Goal: Task Accomplishment & Management: Manage account settings

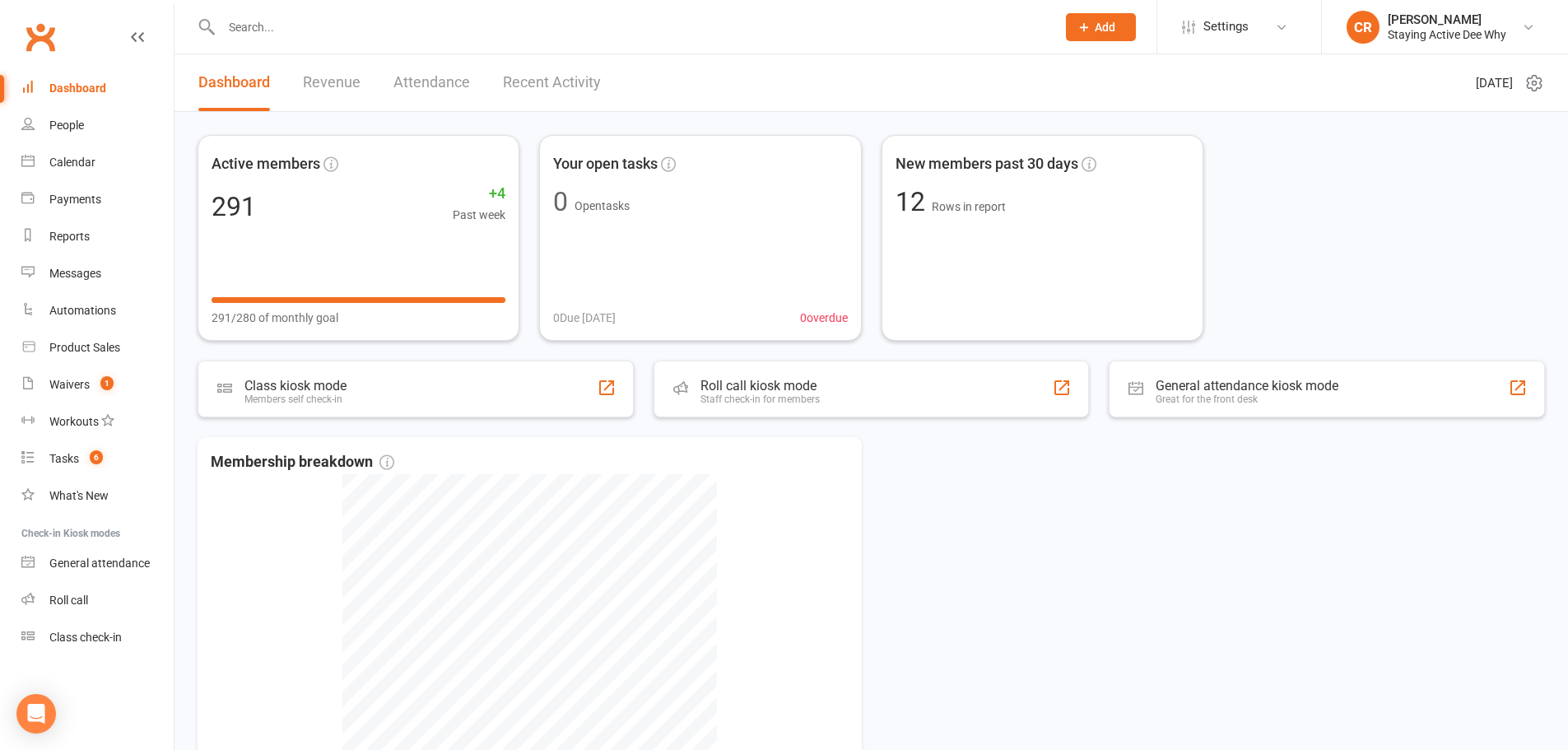
click at [268, 33] on input "text" at bounding box center [631, 27] width 829 height 23
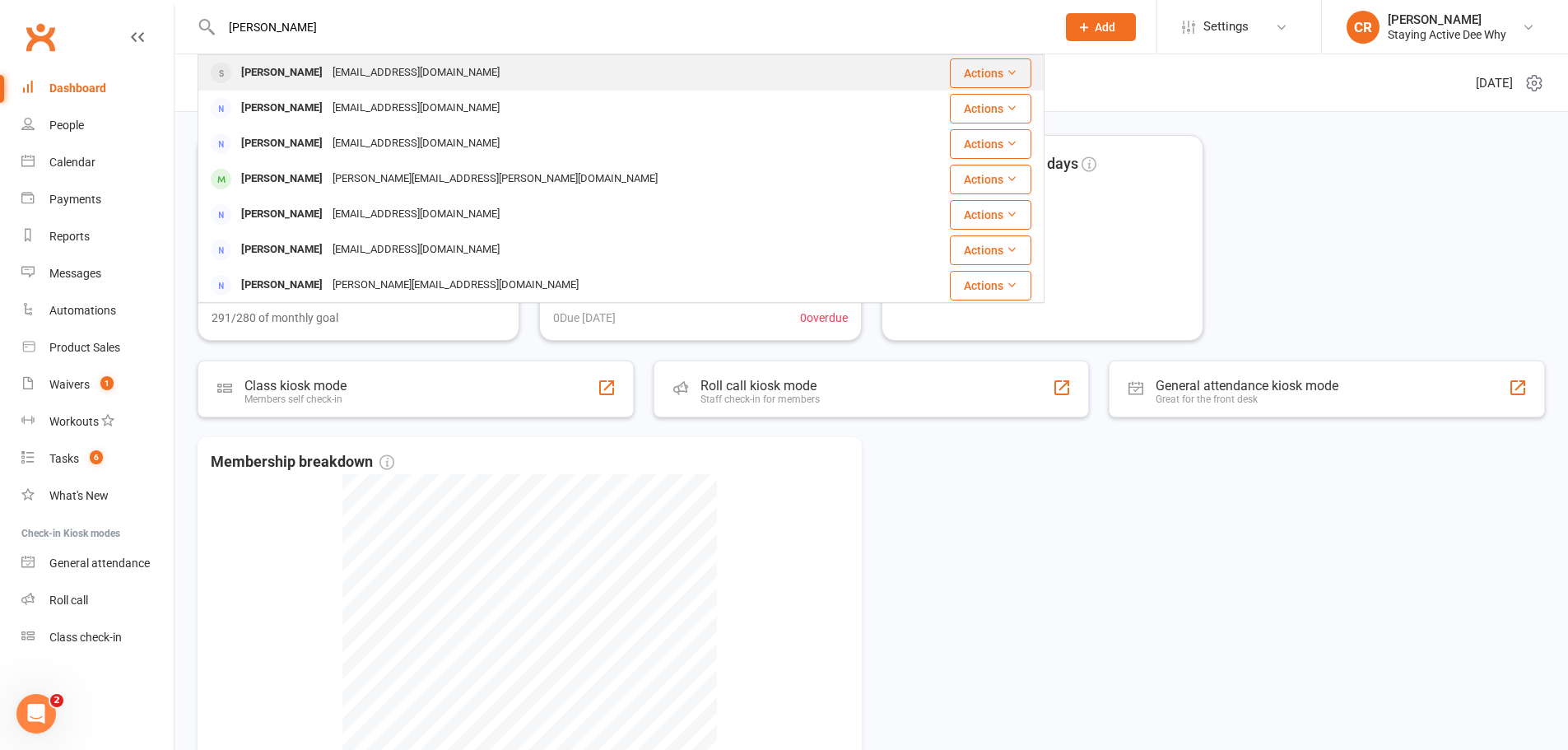
type input "[PERSON_NAME]"
click at [327, 75] on div "[EMAIL_ADDRESS][DOMAIN_NAME]" at bounding box center [416, 73] width 177 height 24
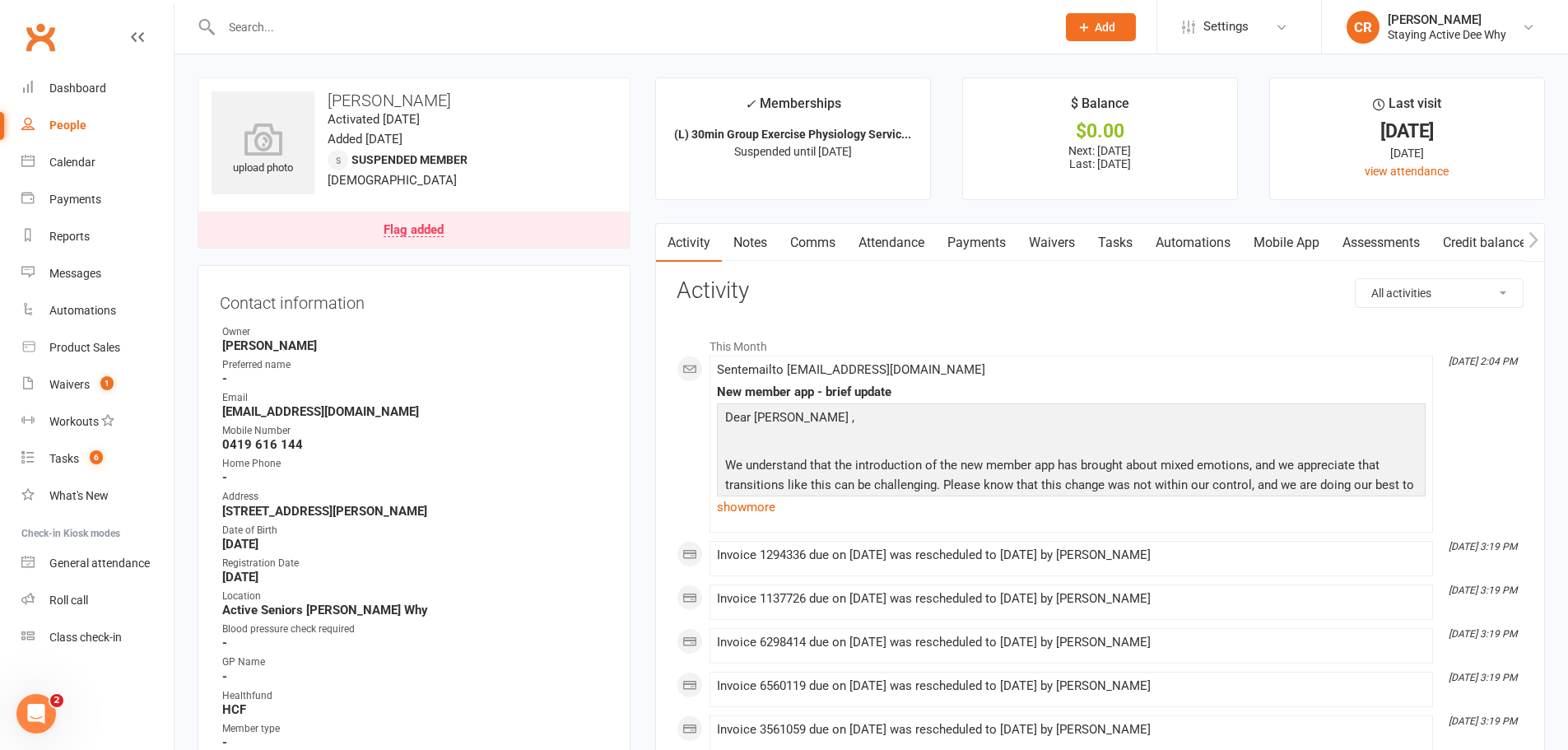
click at [991, 243] on link "Payments" at bounding box center [976, 243] width 81 height 38
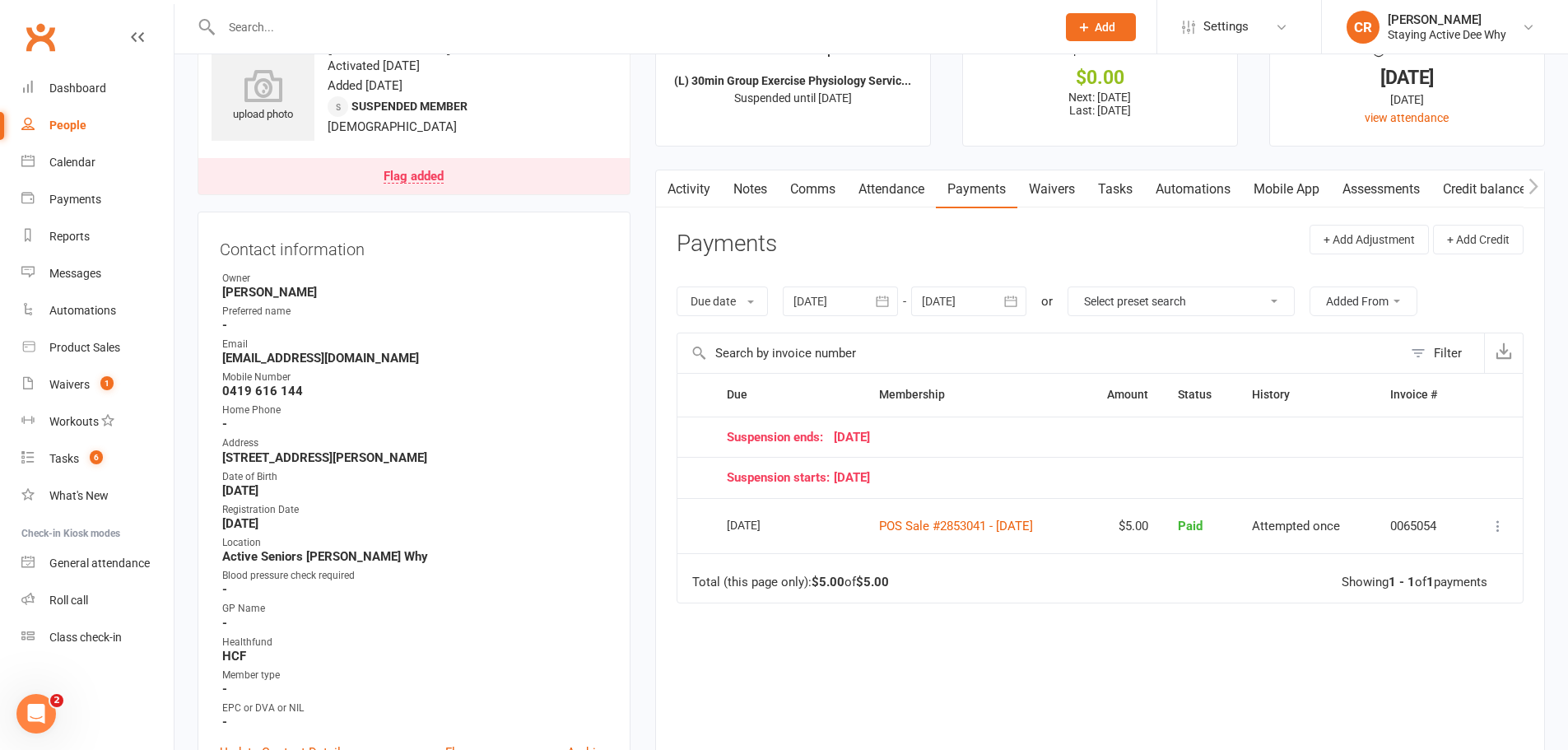
scroll to position [82, 0]
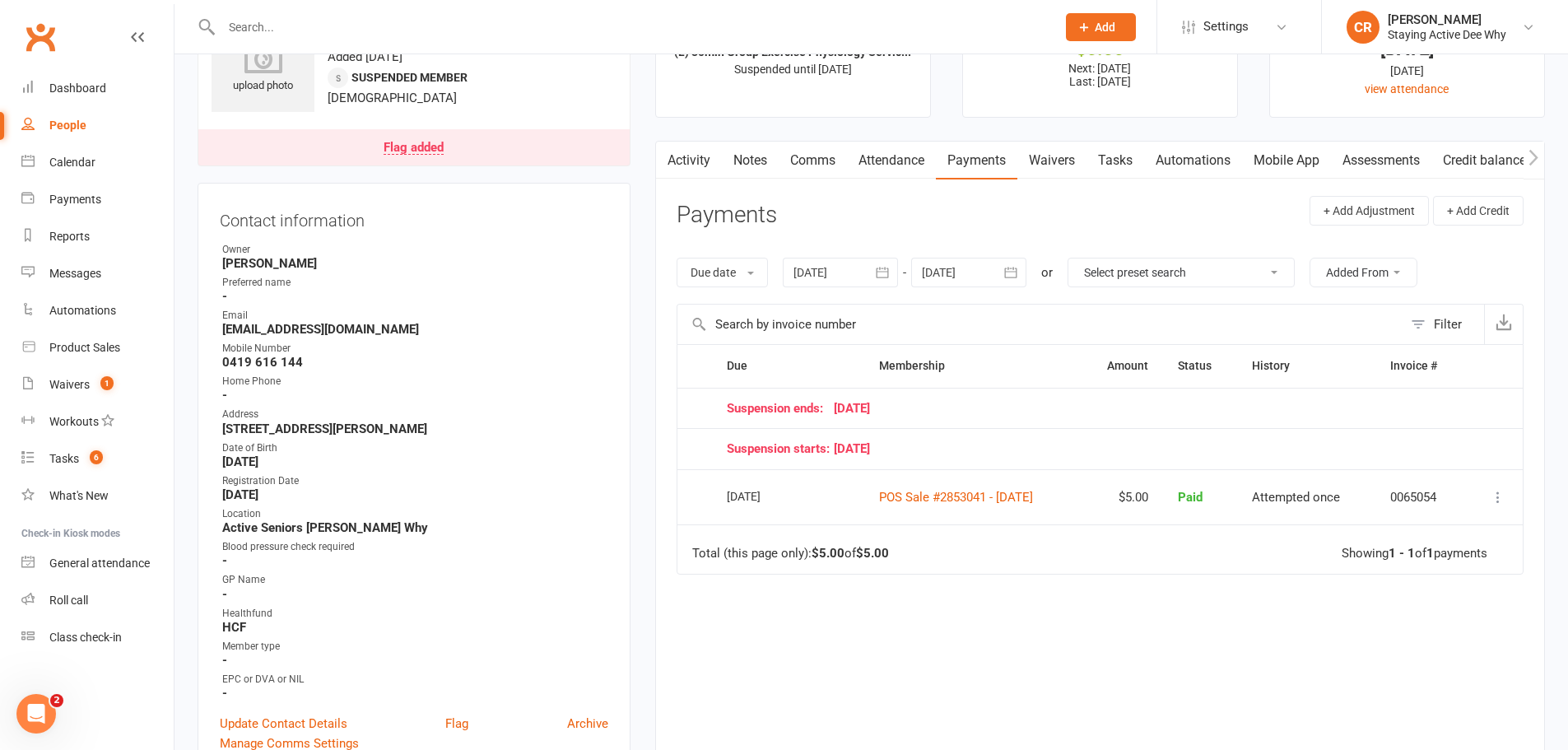
click at [964, 268] on div at bounding box center [969, 273] width 116 height 30
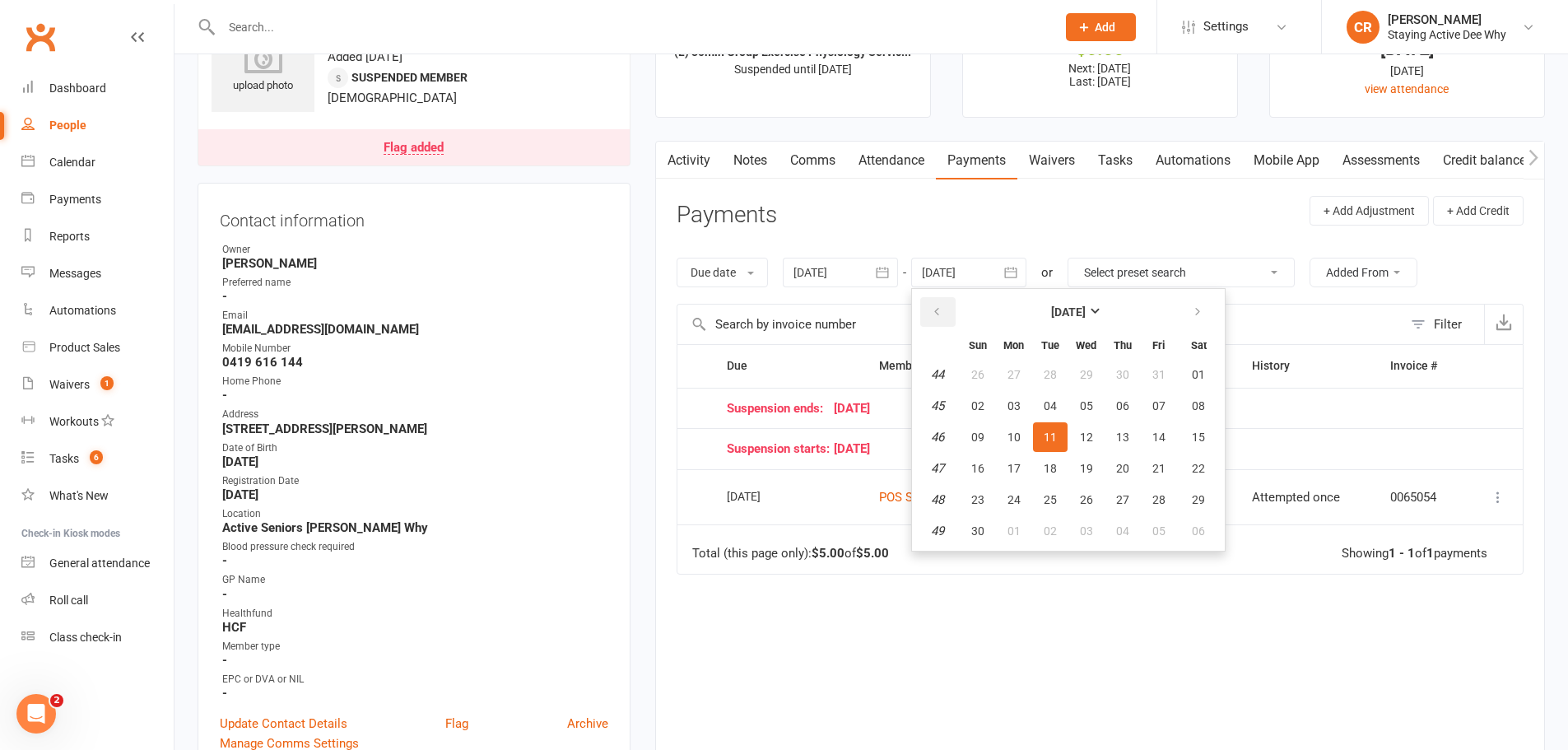
click at [938, 306] on icon "button" at bounding box center [937, 311] width 11 height 13
click at [984, 378] on span "31" at bounding box center [978, 374] width 13 height 13
type input "[DATE]"
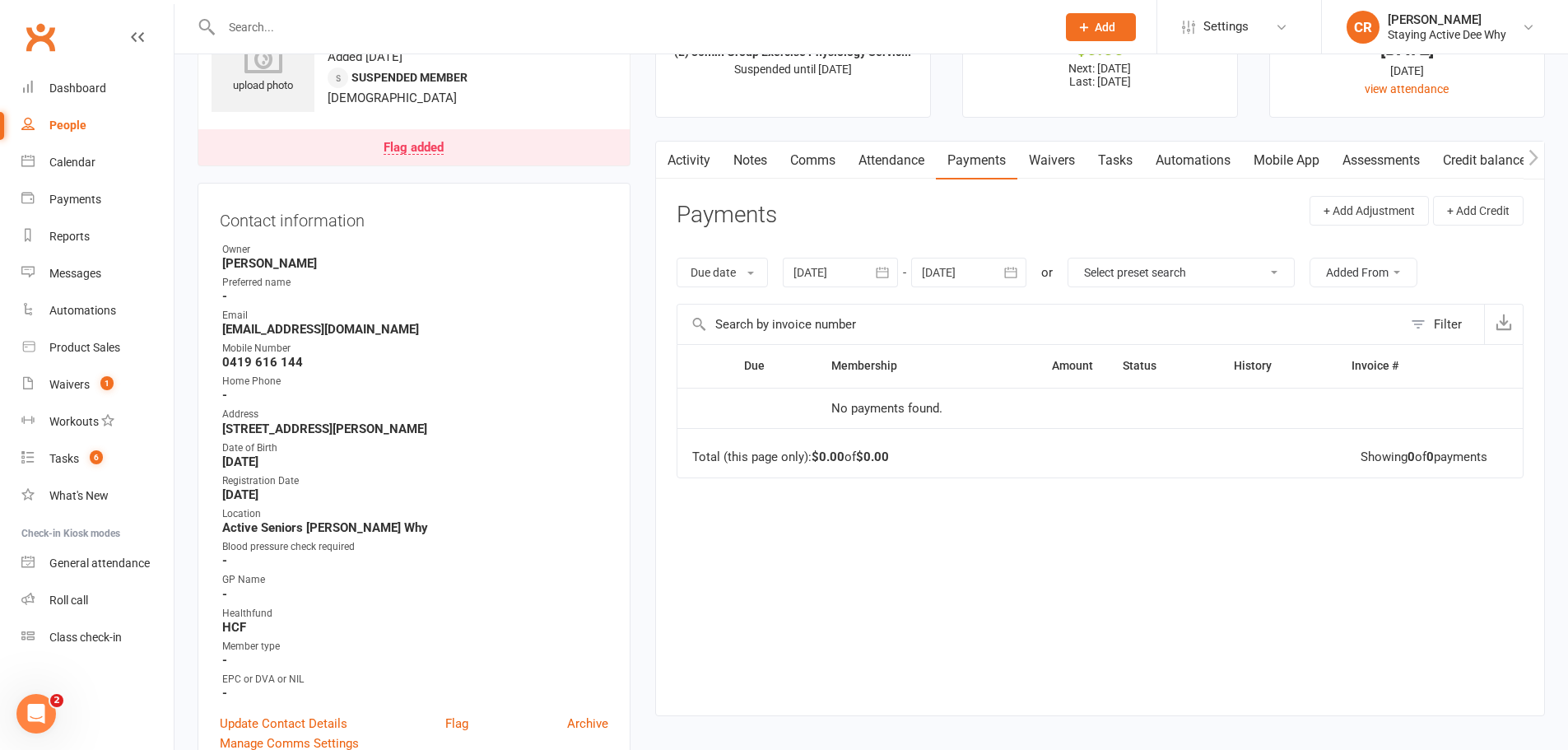
click at [855, 273] on div at bounding box center [841, 273] width 116 height 30
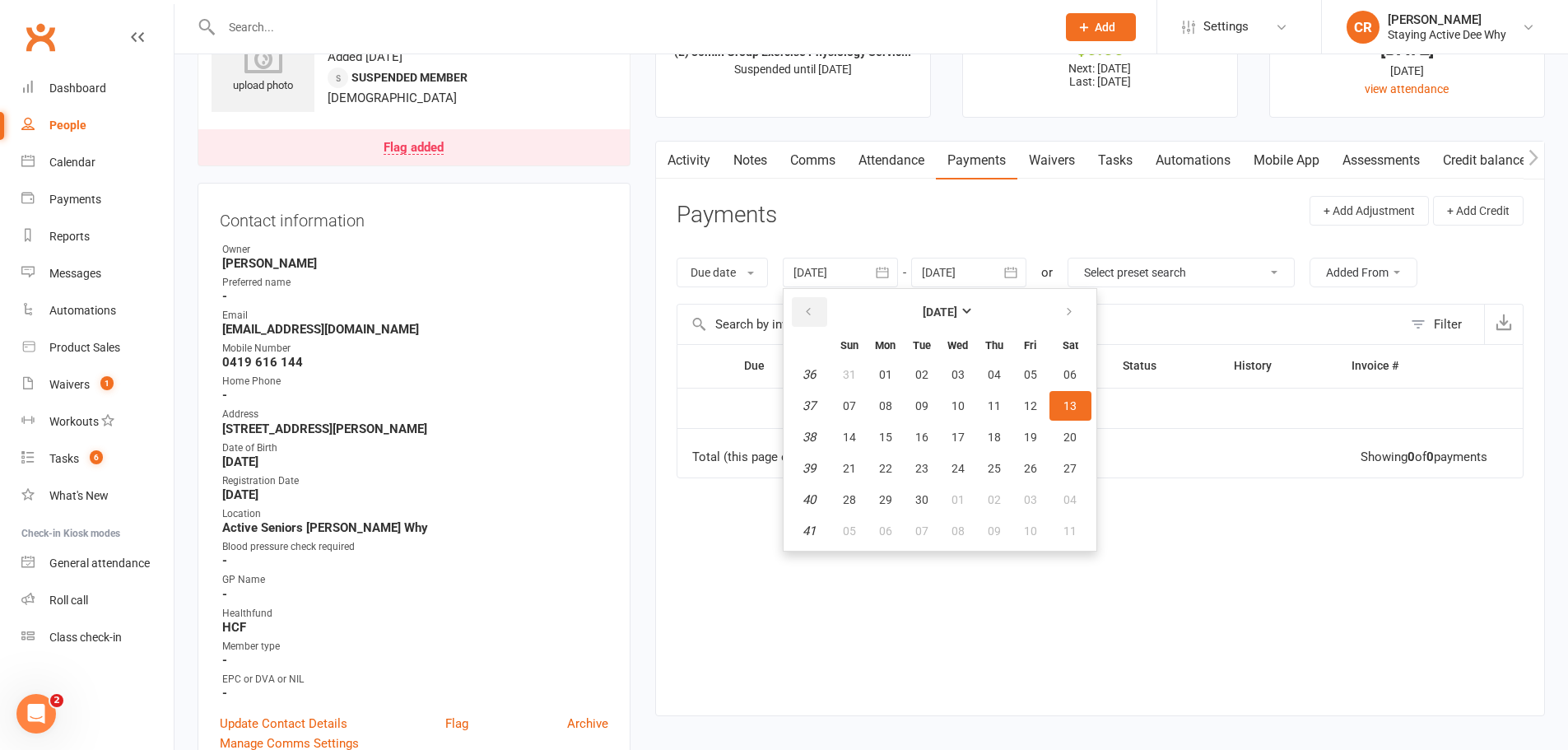
click at [812, 316] on icon "button" at bounding box center [808, 311] width 11 height 13
click at [845, 389] on button "01" at bounding box center [849, 375] width 34 height 30
type input "[DATE]"
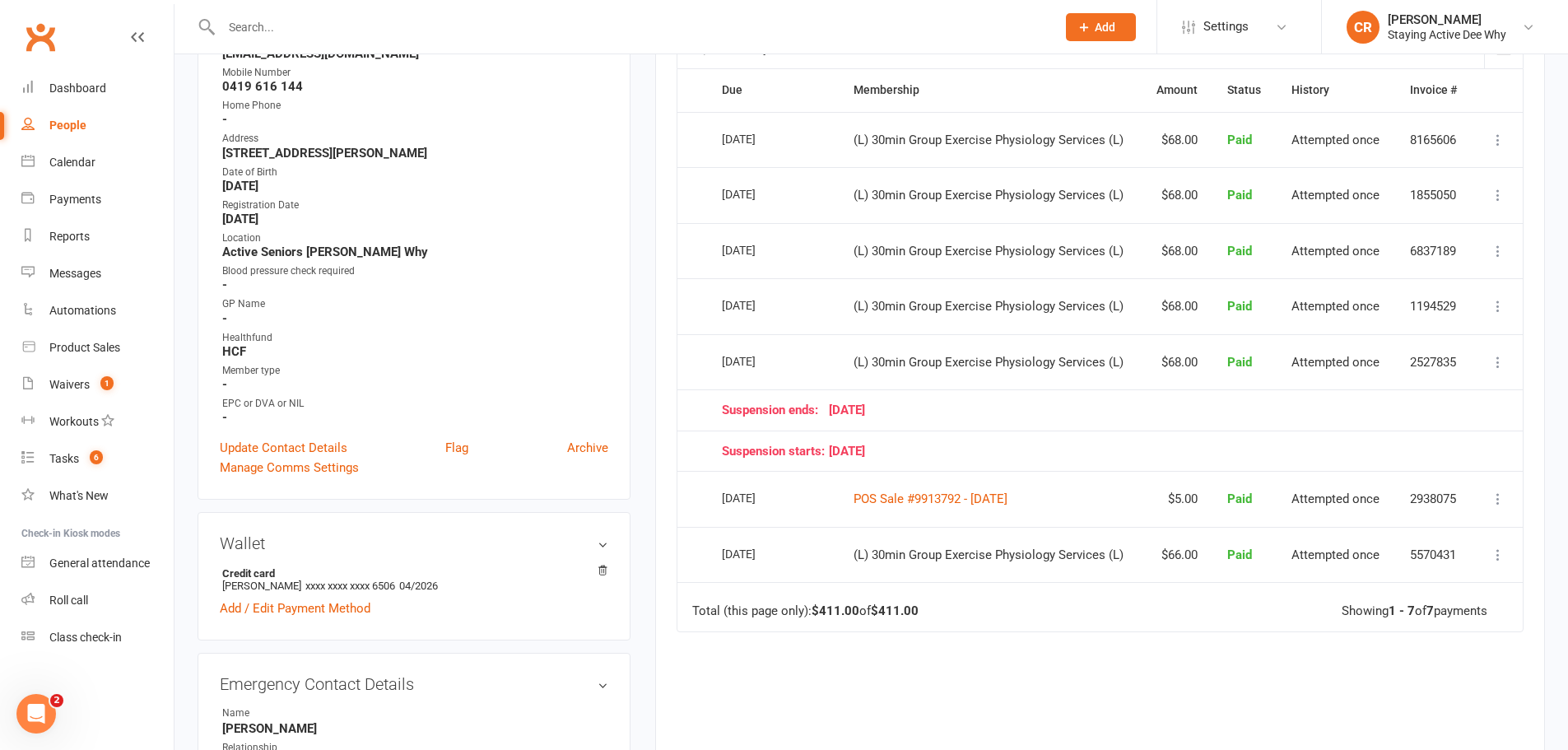
scroll to position [411, 0]
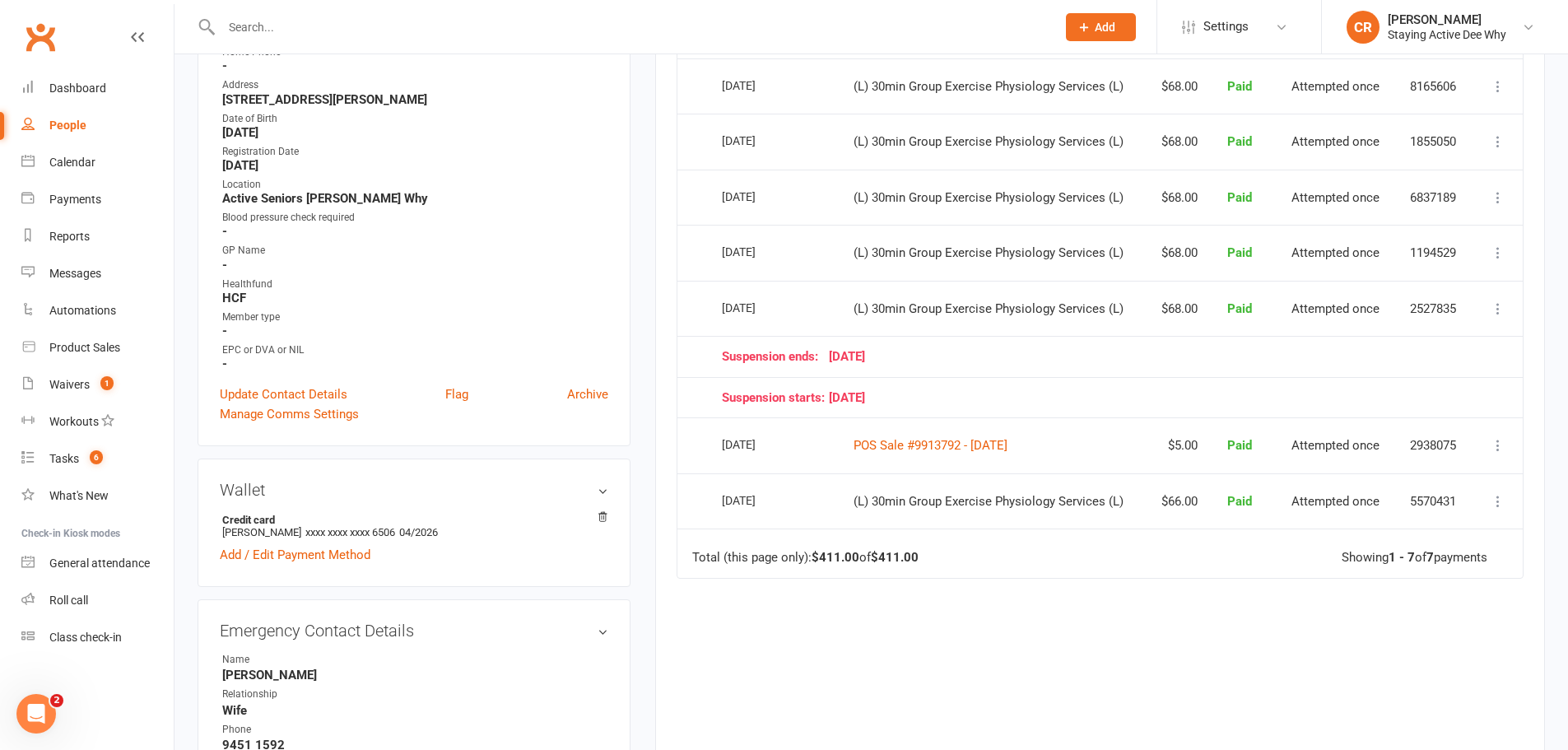
click at [1495, 304] on icon at bounding box center [1498, 309] width 16 height 16
click at [1404, 404] on link "View invoice receipt" at bounding box center [1426, 406] width 163 height 33
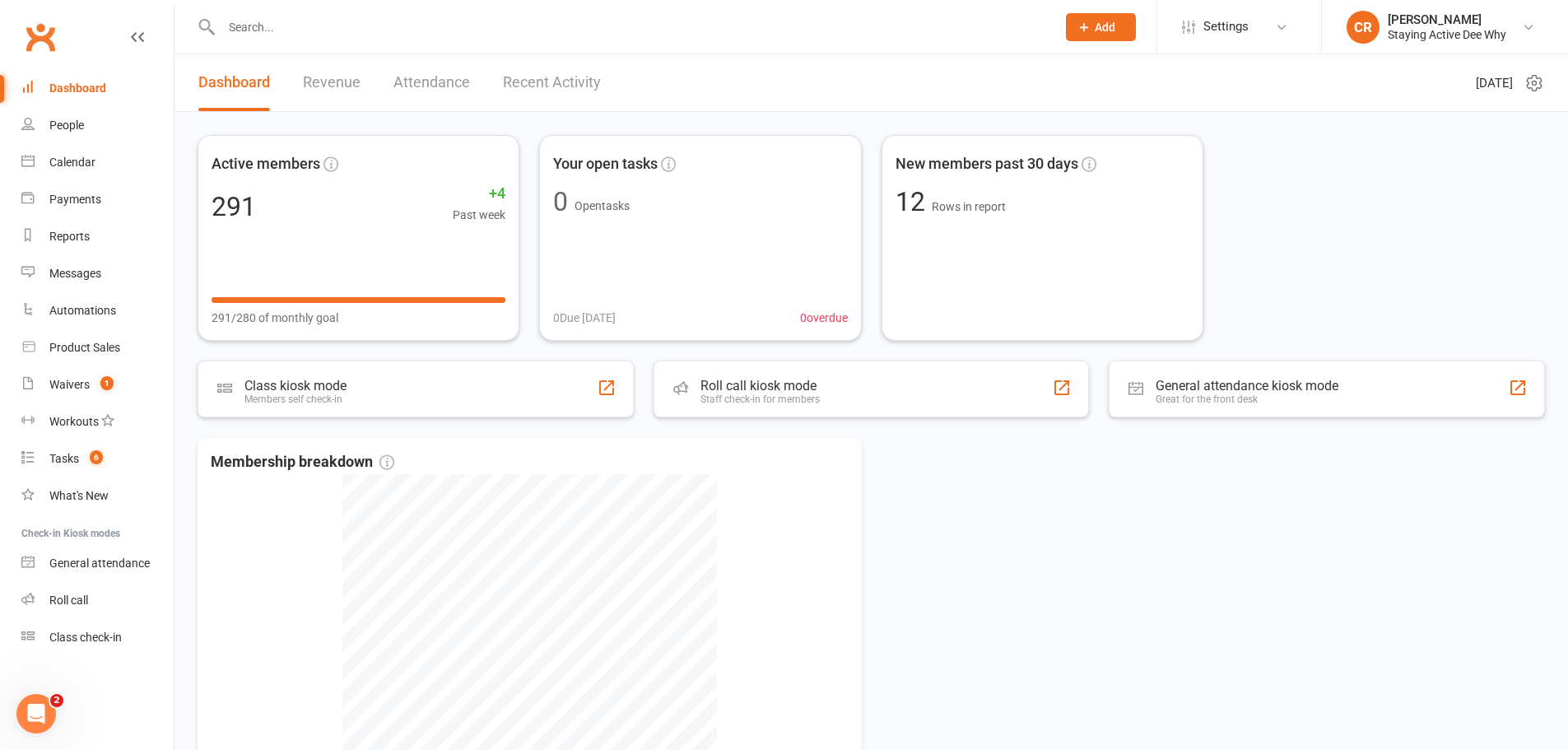
click at [371, 33] on input "text" at bounding box center [631, 27] width 829 height 23
type input "bush"
click at [371, 51] on div "bush Malcolm Bush malbush11@gmail.com Actions" at bounding box center [621, 27] width 847 height 53
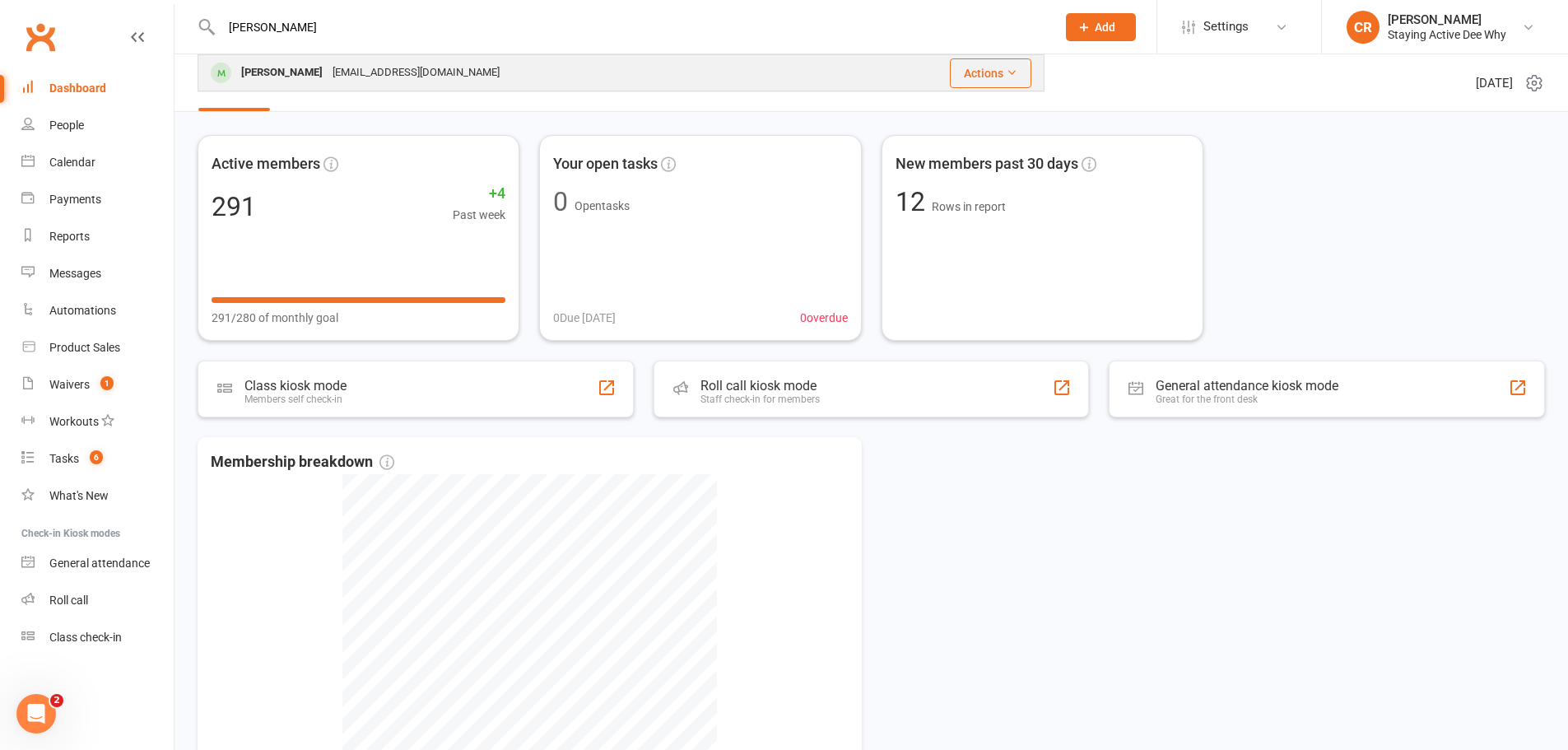
click at [368, 79] on div "malbush11@gmail.com" at bounding box center [416, 73] width 177 height 24
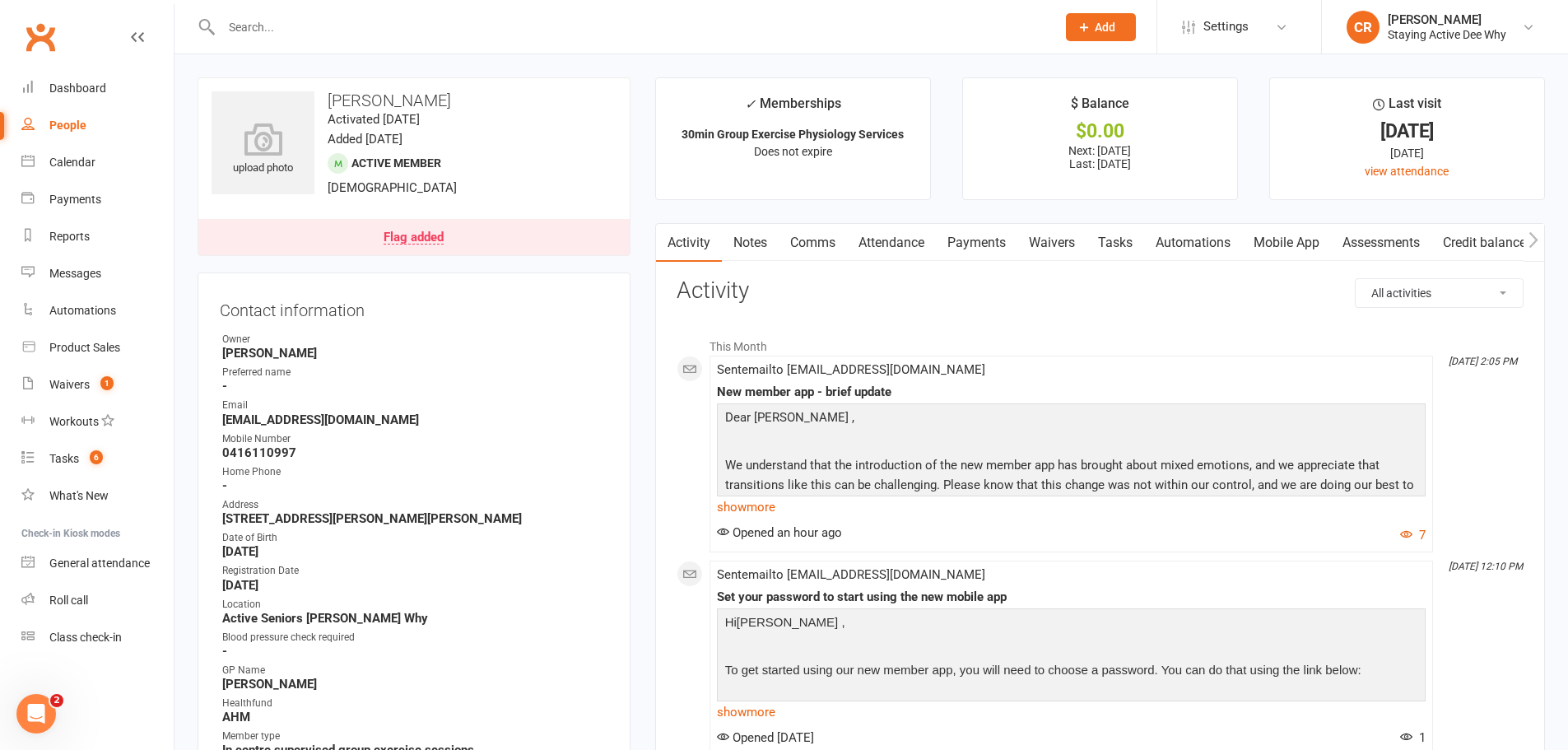
click at [975, 238] on link "Payments" at bounding box center [976, 243] width 81 height 38
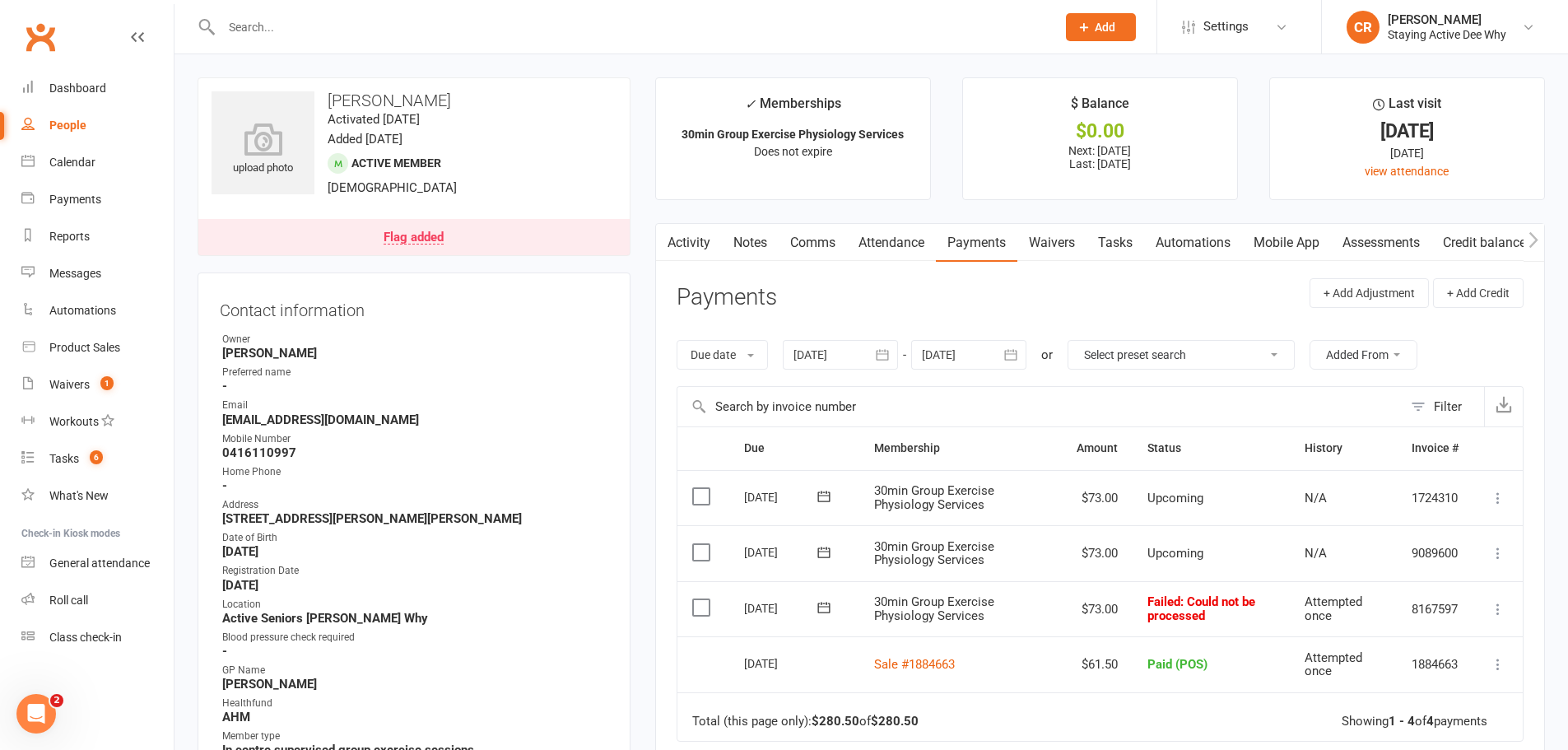
click at [1503, 614] on icon at bounding box center [1498, 609] width 16 height 16
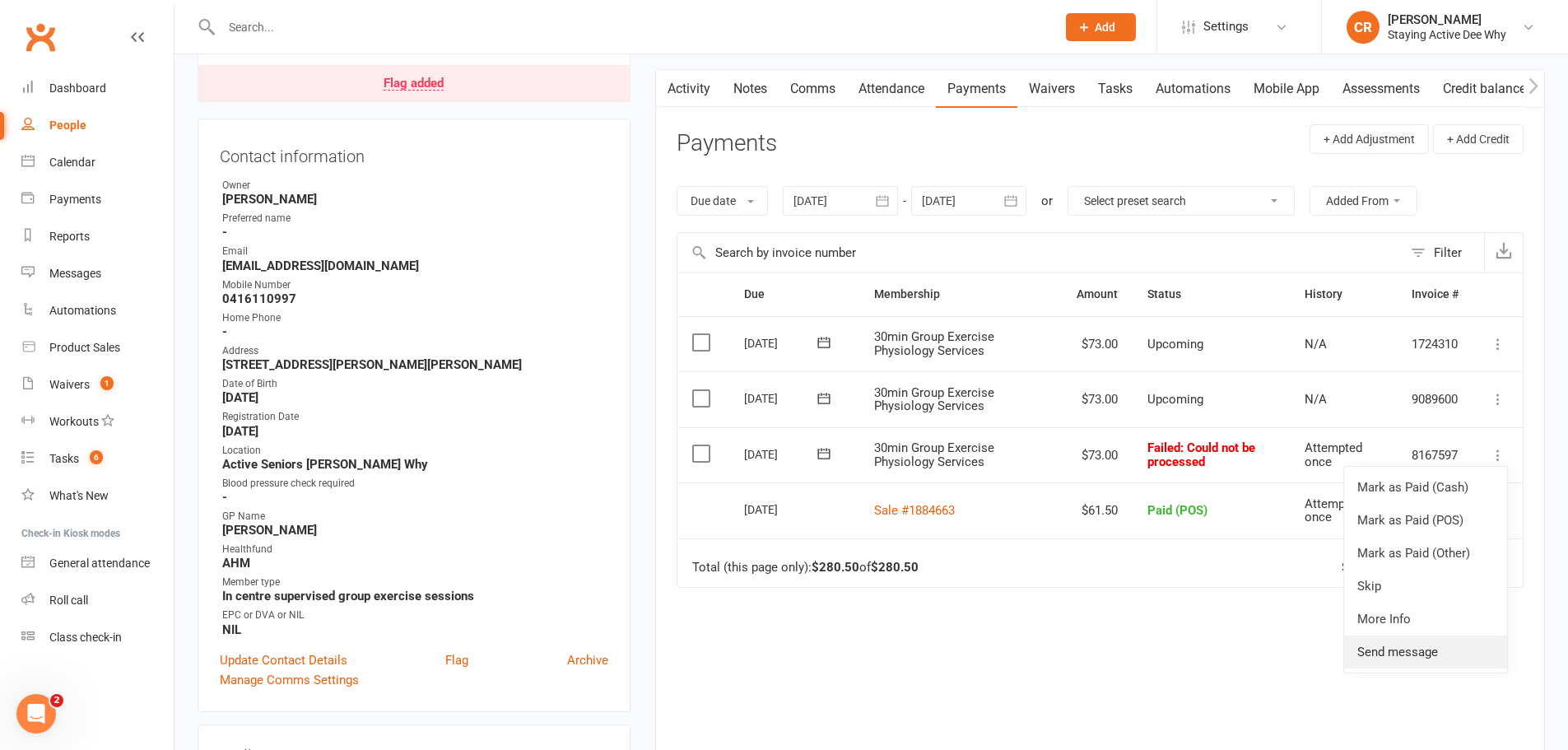
scroll to position [165, 0]
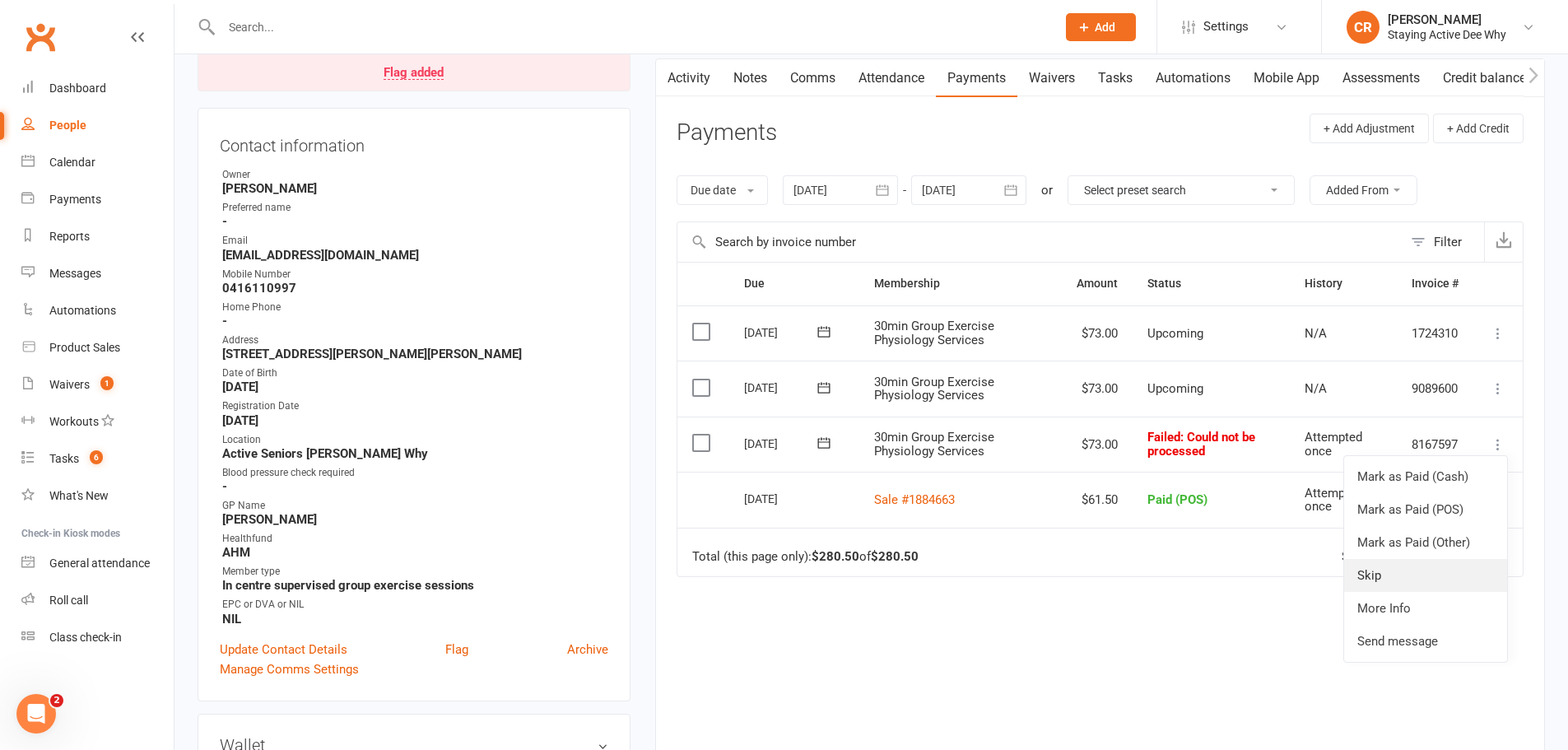
click at [1385, 582] on link "Skip" at bounding box center [1426, 575] width 163 height 33
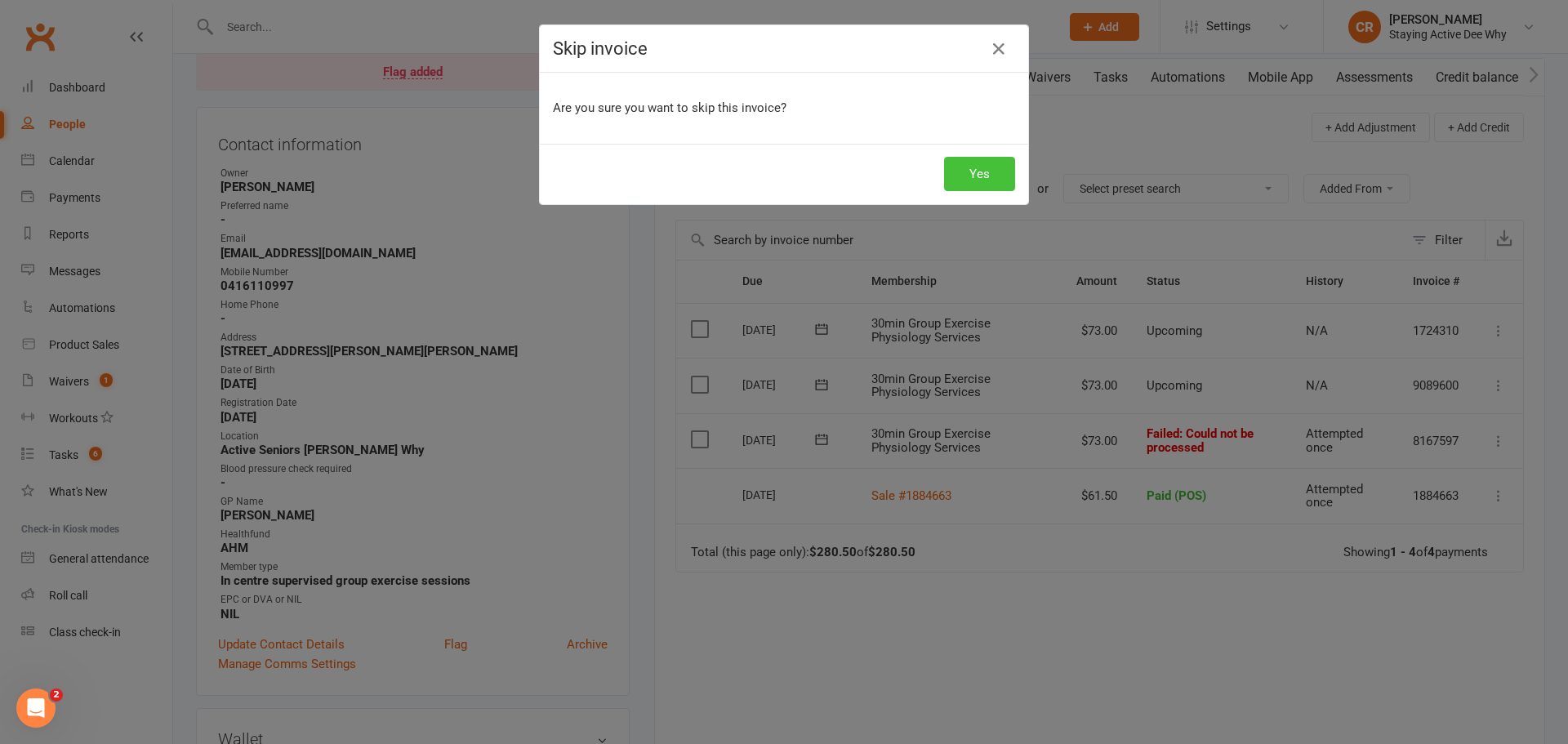
click at [976, 175] on button "Yes" at bounding box center [980, 173] width 71 height 34
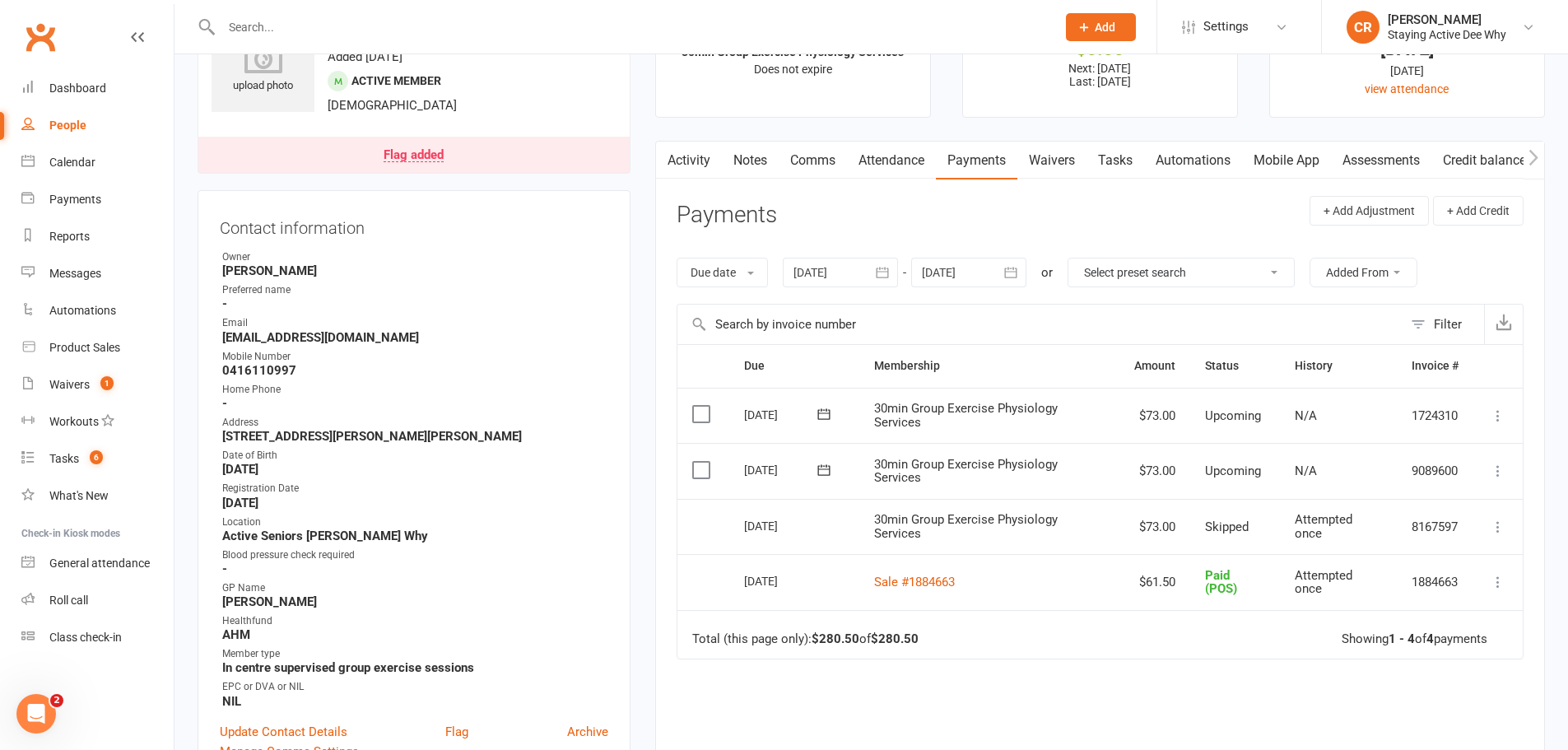
scroll to position [0, 0]
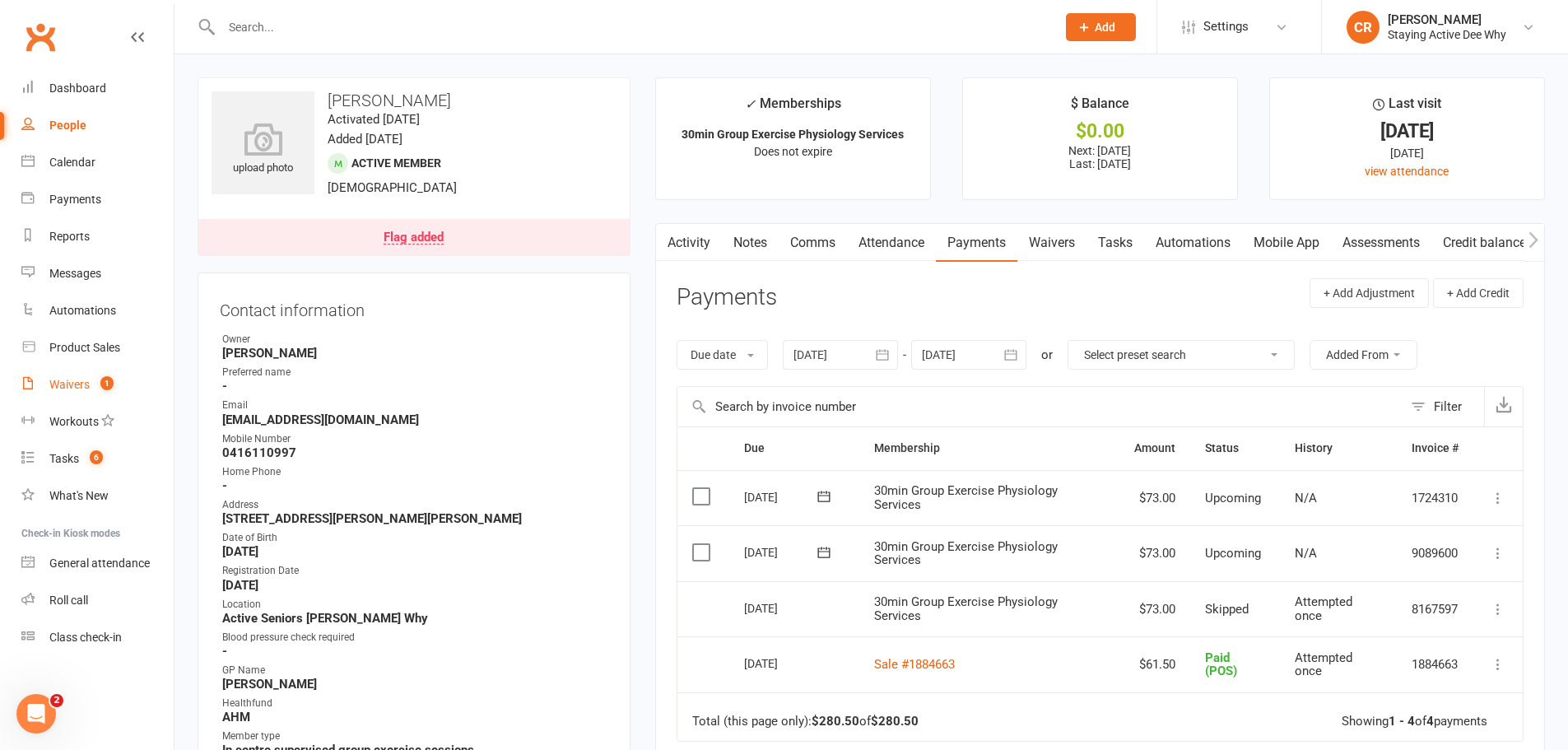
click at [104, 382] on span "1" at bounding box center [106, 383] width 13 height 14
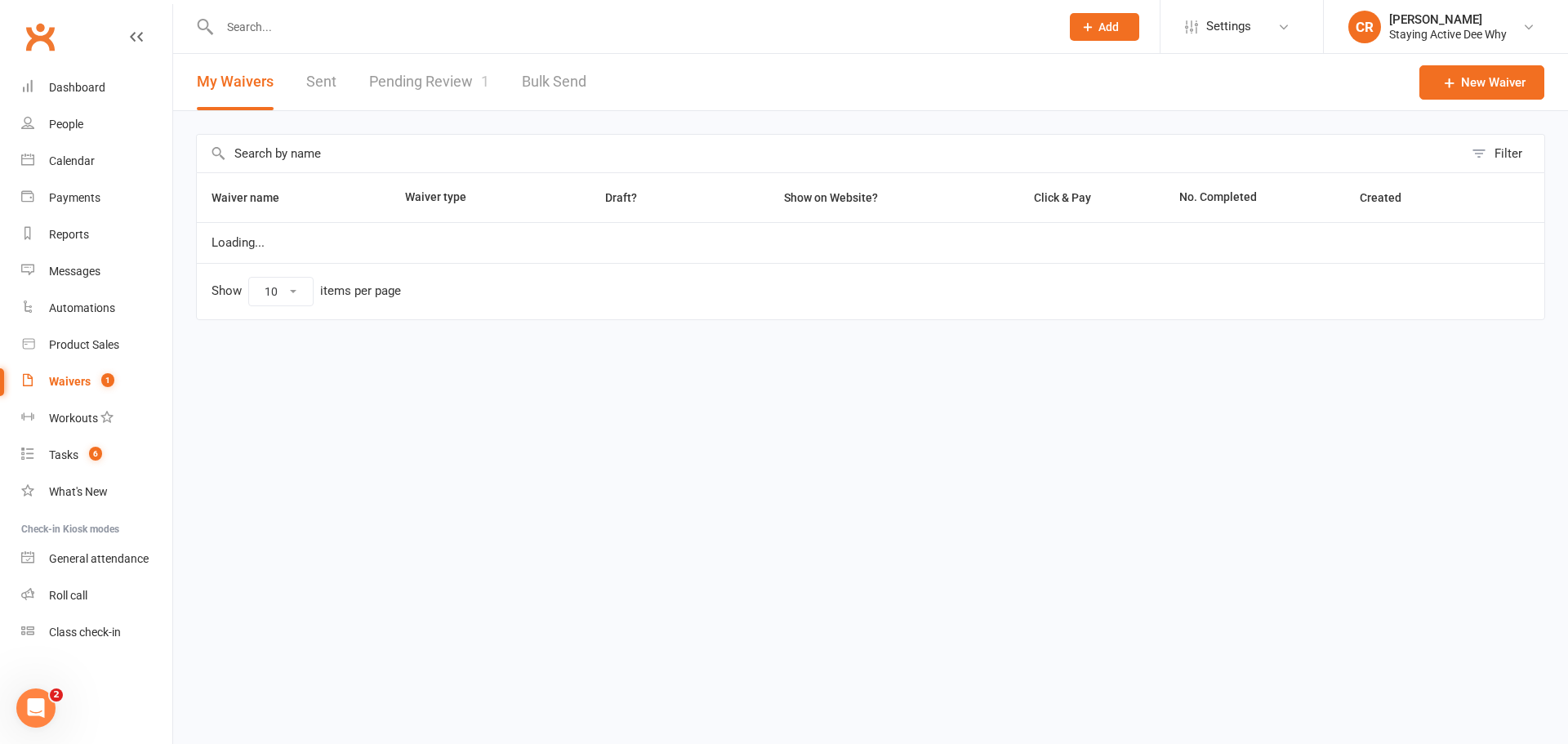
click at [442, 77] on link "Pending Review 1" at bounding box center [428, 82] width 120 height 56
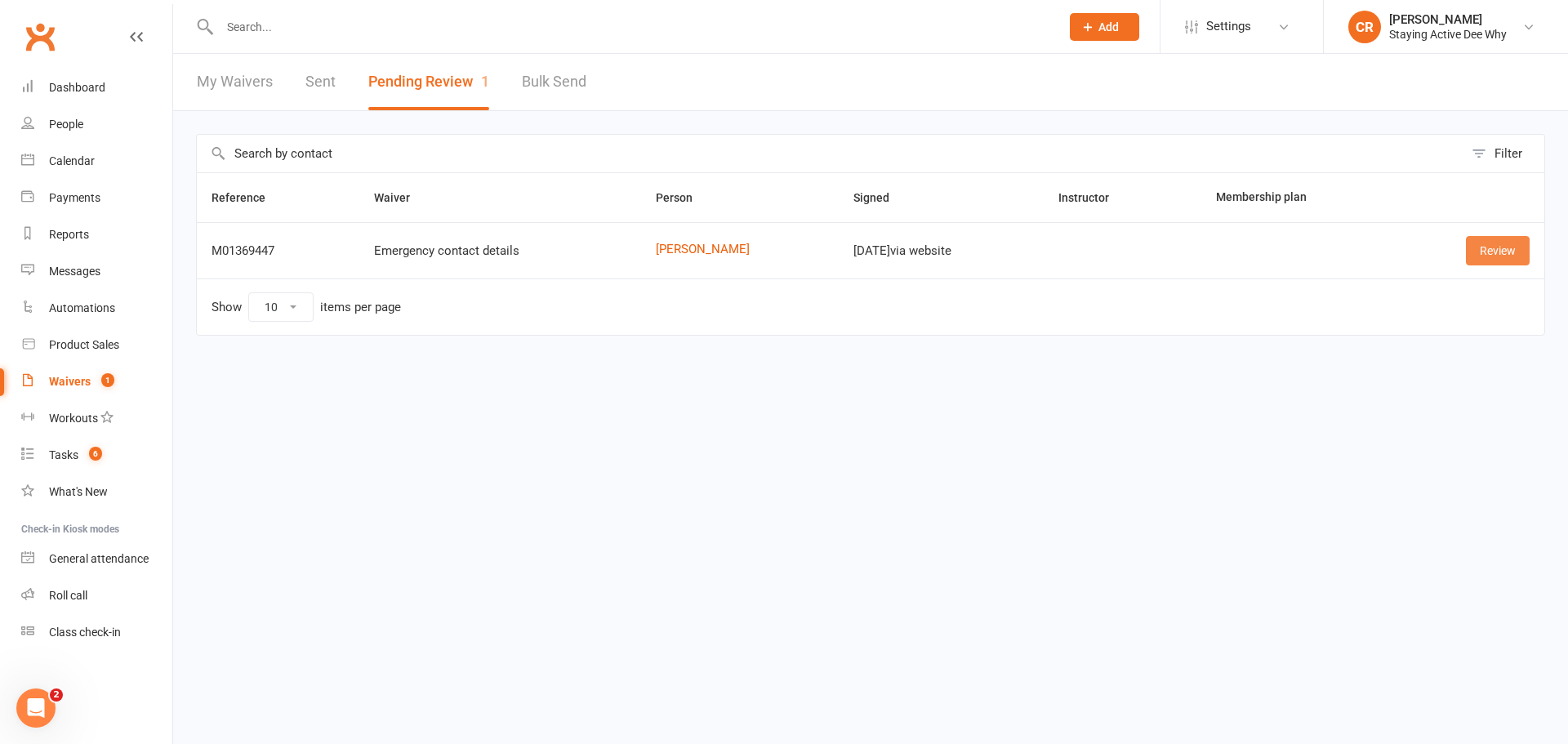
click at [1490, 249] on link "Review" at bounding box center [1497, 251] width 64 height 30
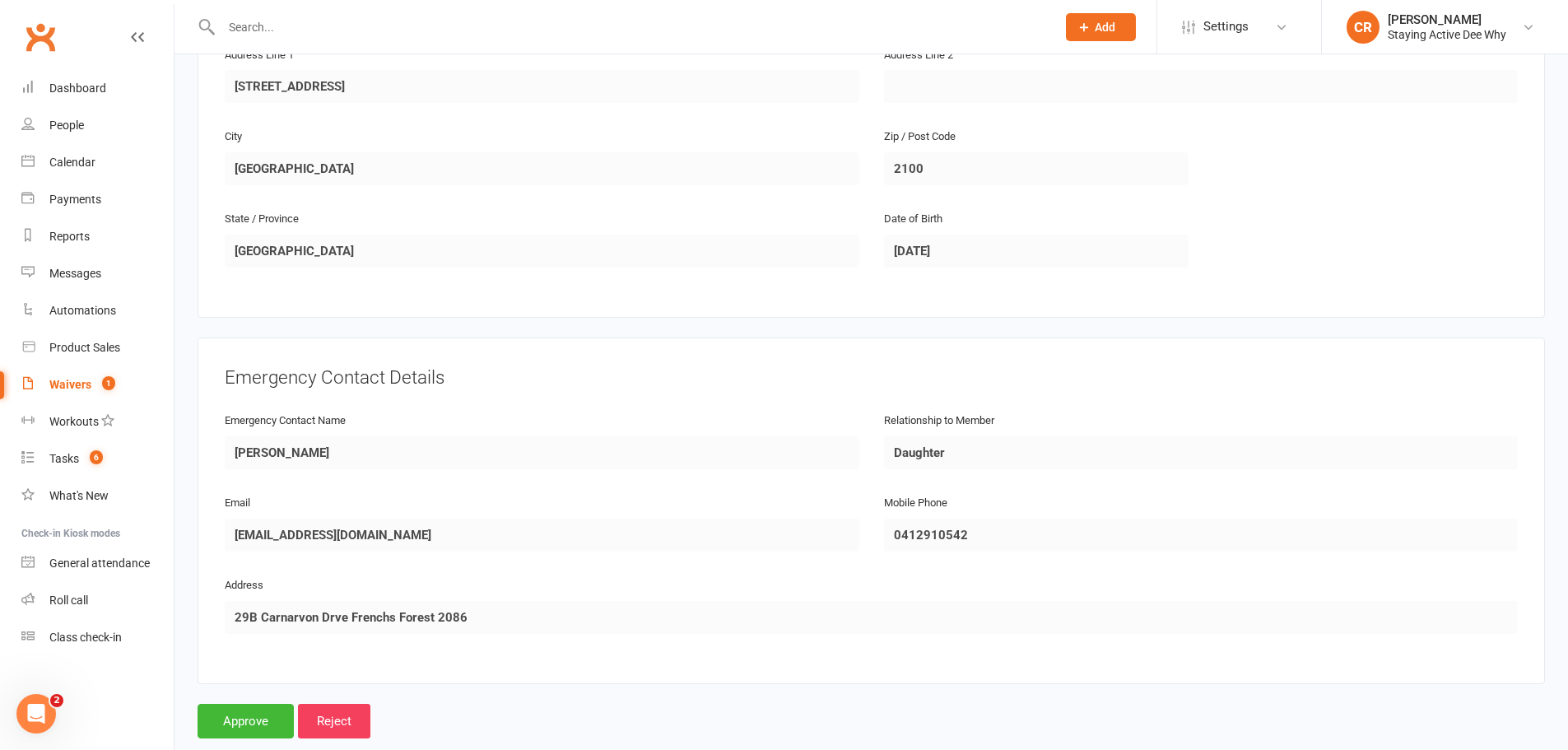
scroll to position [489, 0]
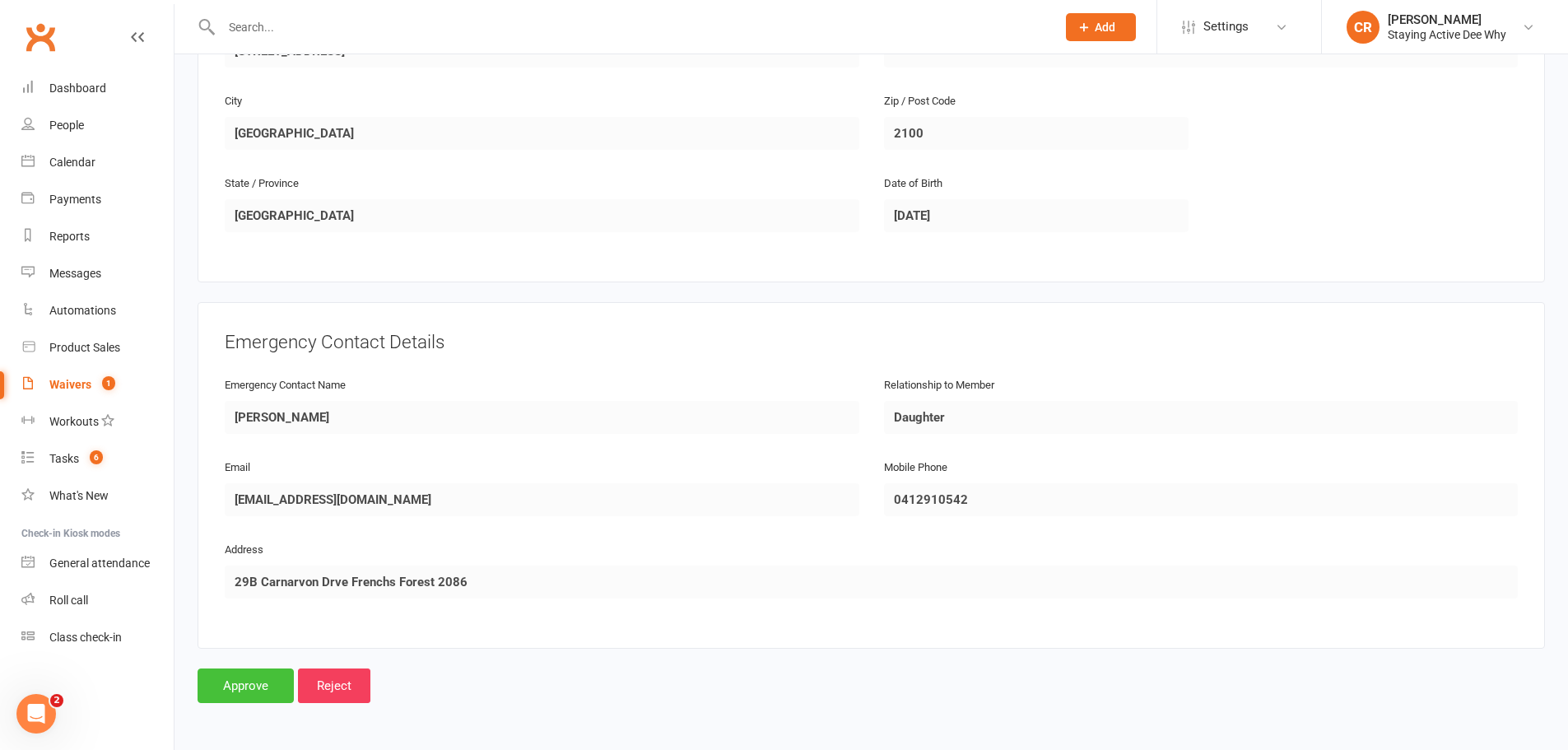
click at [248, 688] on input "Approve" at bounding box center [246, 686] width 96 height 34
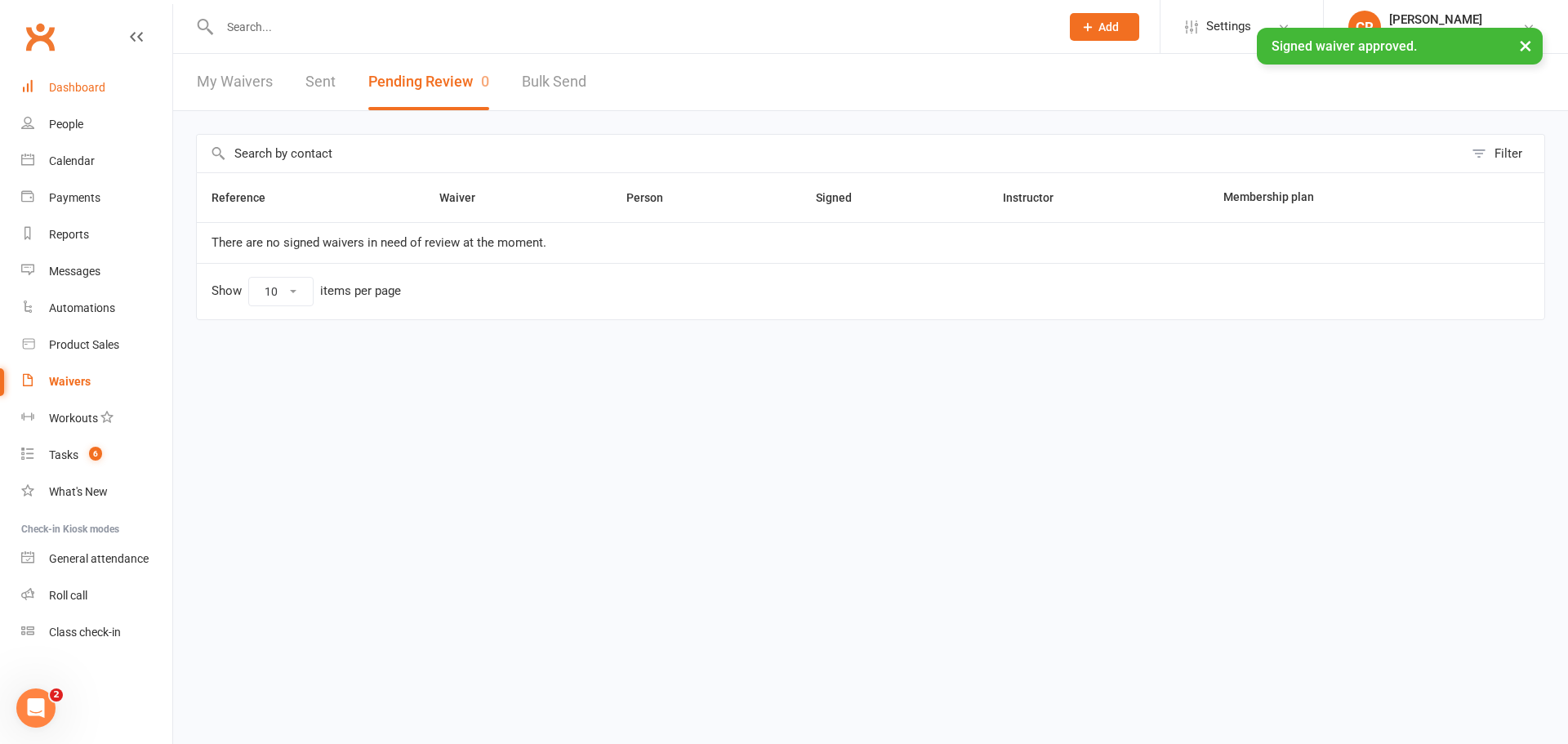
click at [110, 85] on link "Dashboard" at bounding box center [97, 88] width 151 height 37
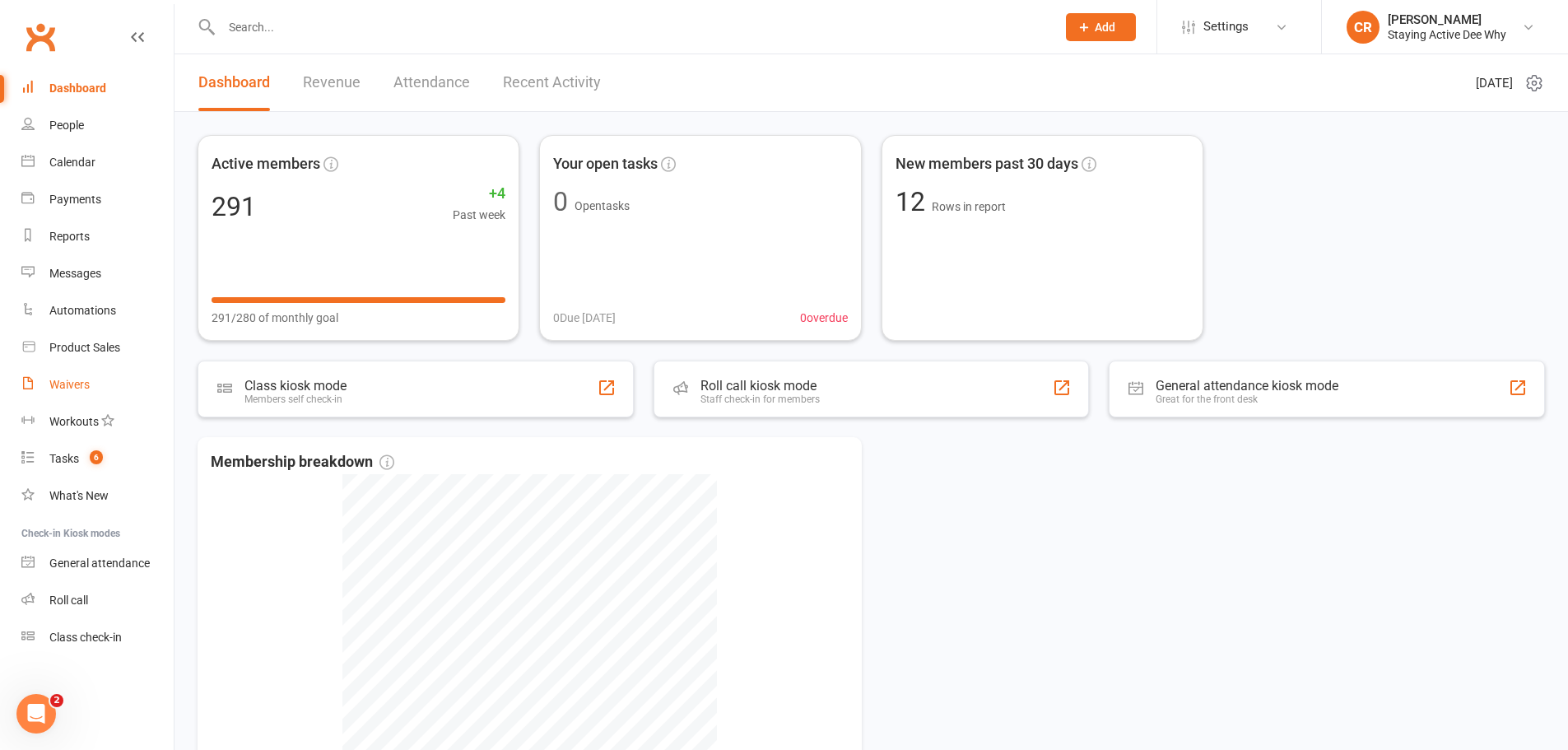
click at [95, 389] on link "Waivers" at bounding box center [98, 385] width 153 height 37
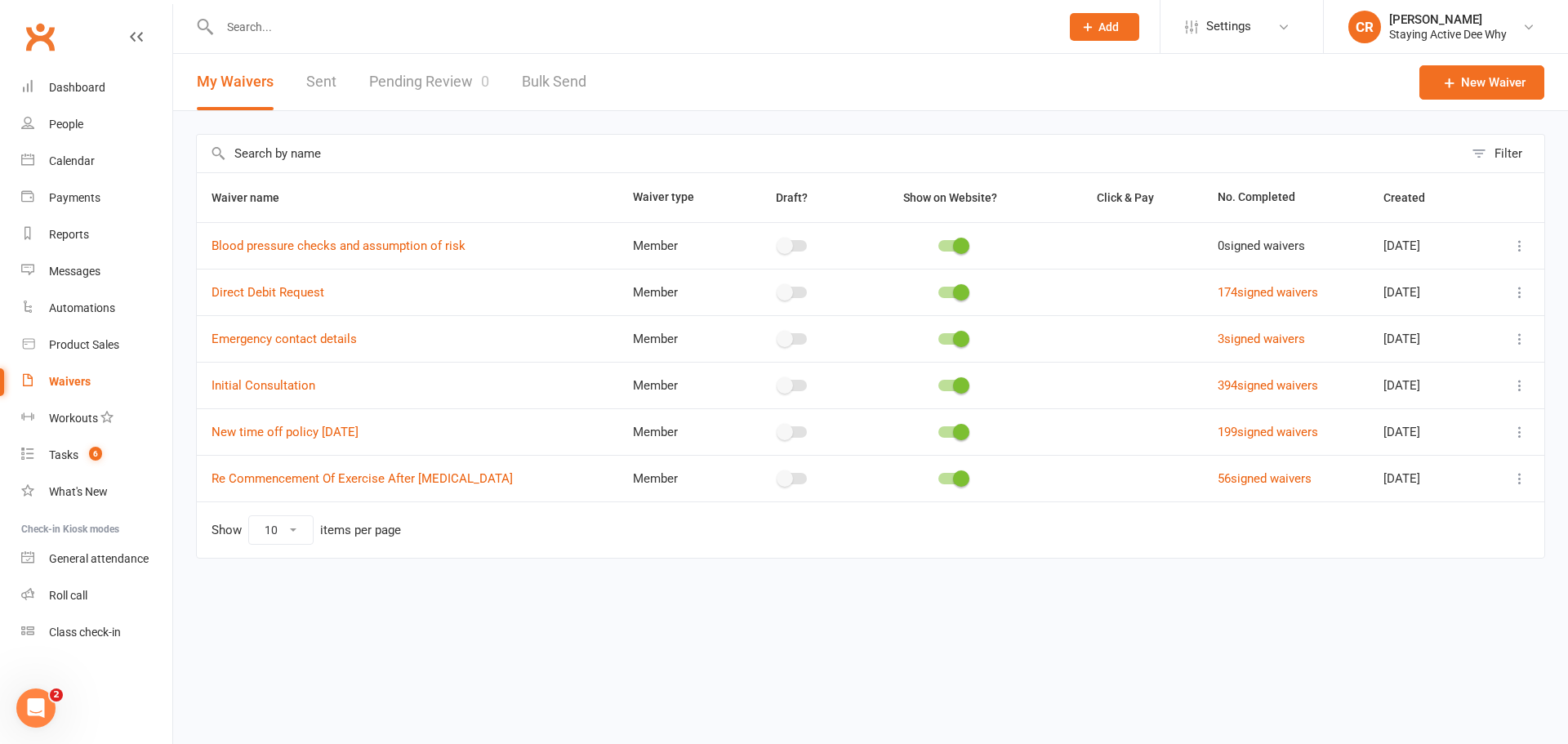
click at [435, 85] on link "Pending Review 0" at bounding box center [428, 82] width 120 height 56
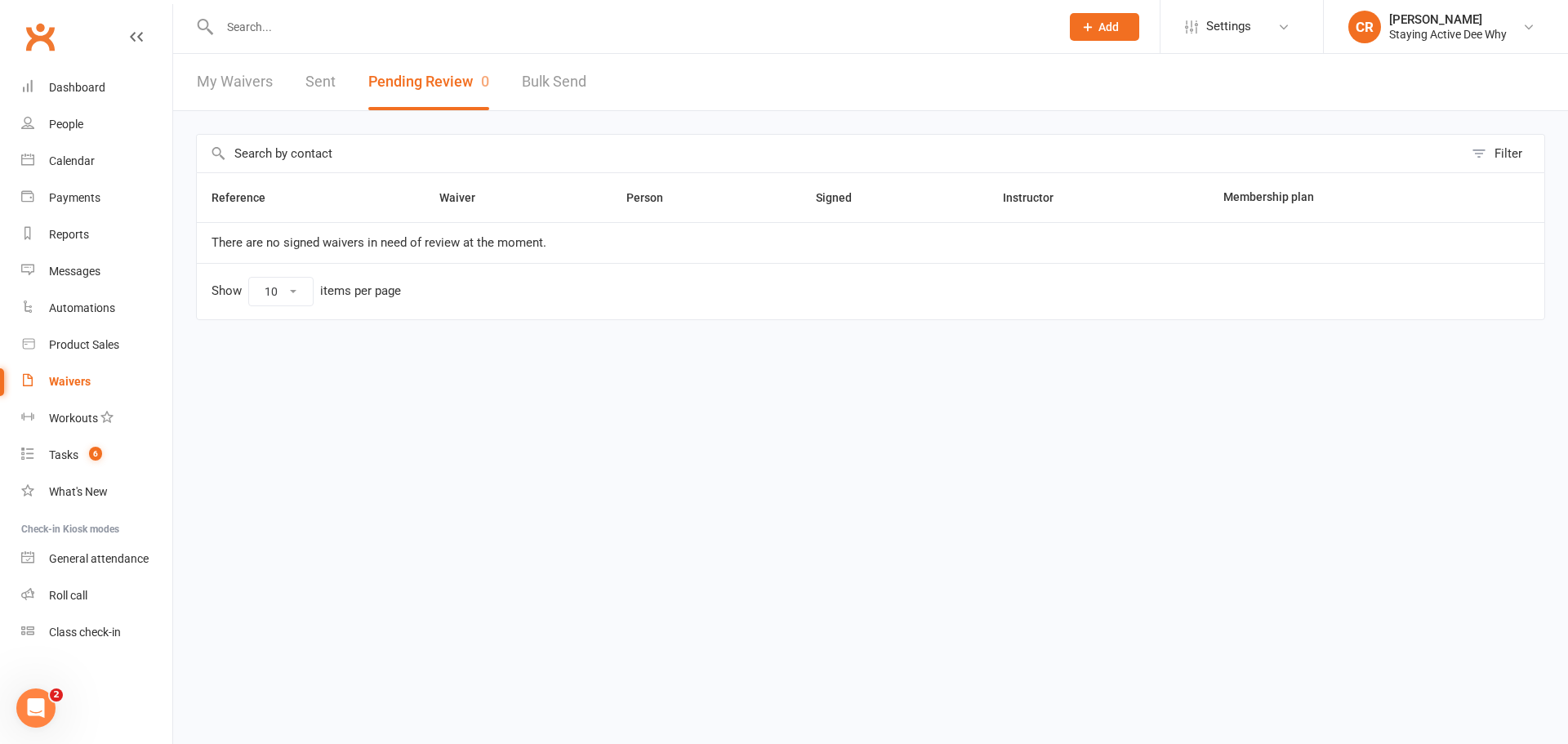
click at [229, 88] on link "My Waivers" at bounding box center [235, 82] width 76 height 56
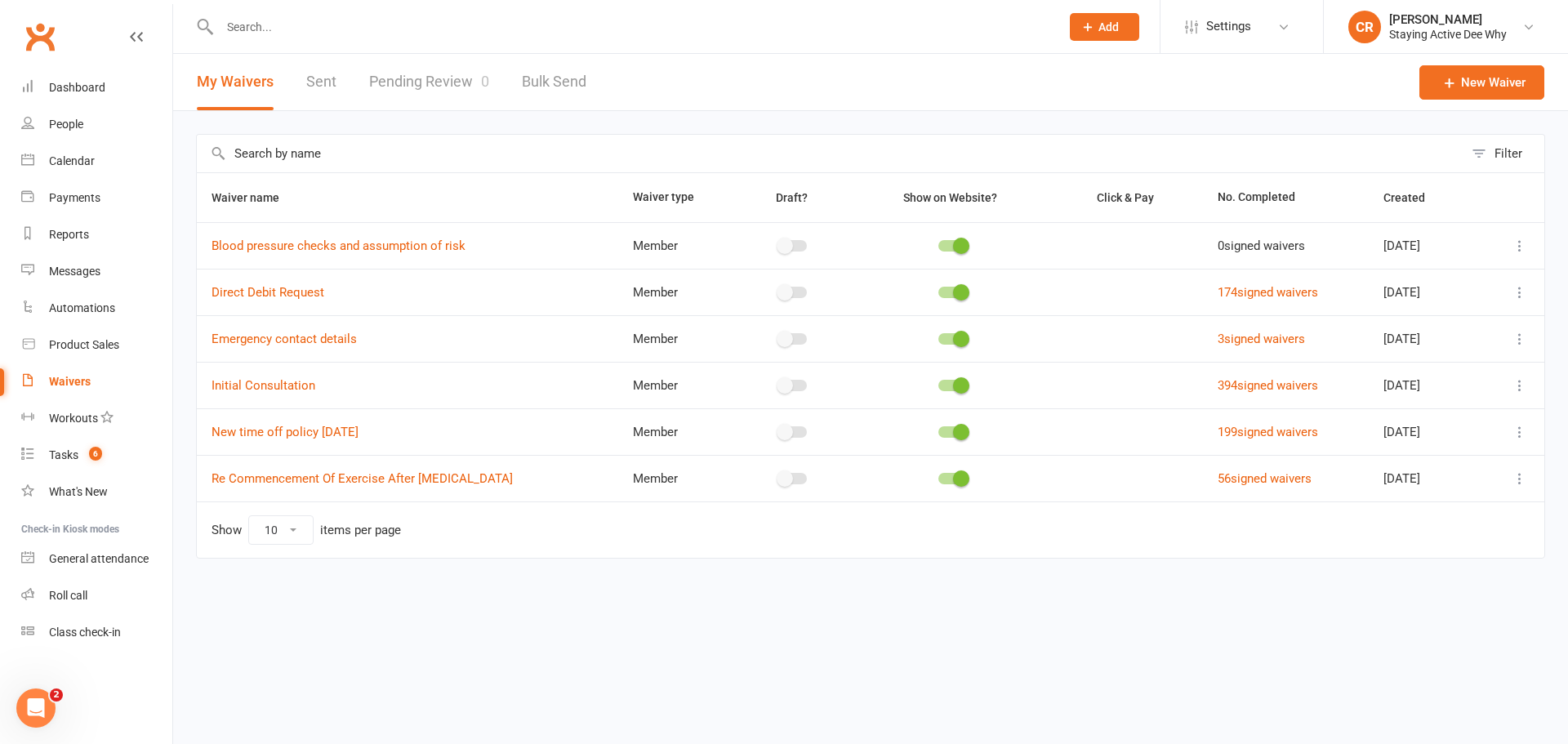
click at [227, 33] on input "text" at bounding box center [631, 26] width 834 height 23
click at [112, 145] on link "Calendar" at bounding box center [97, 161] width 151 height 37
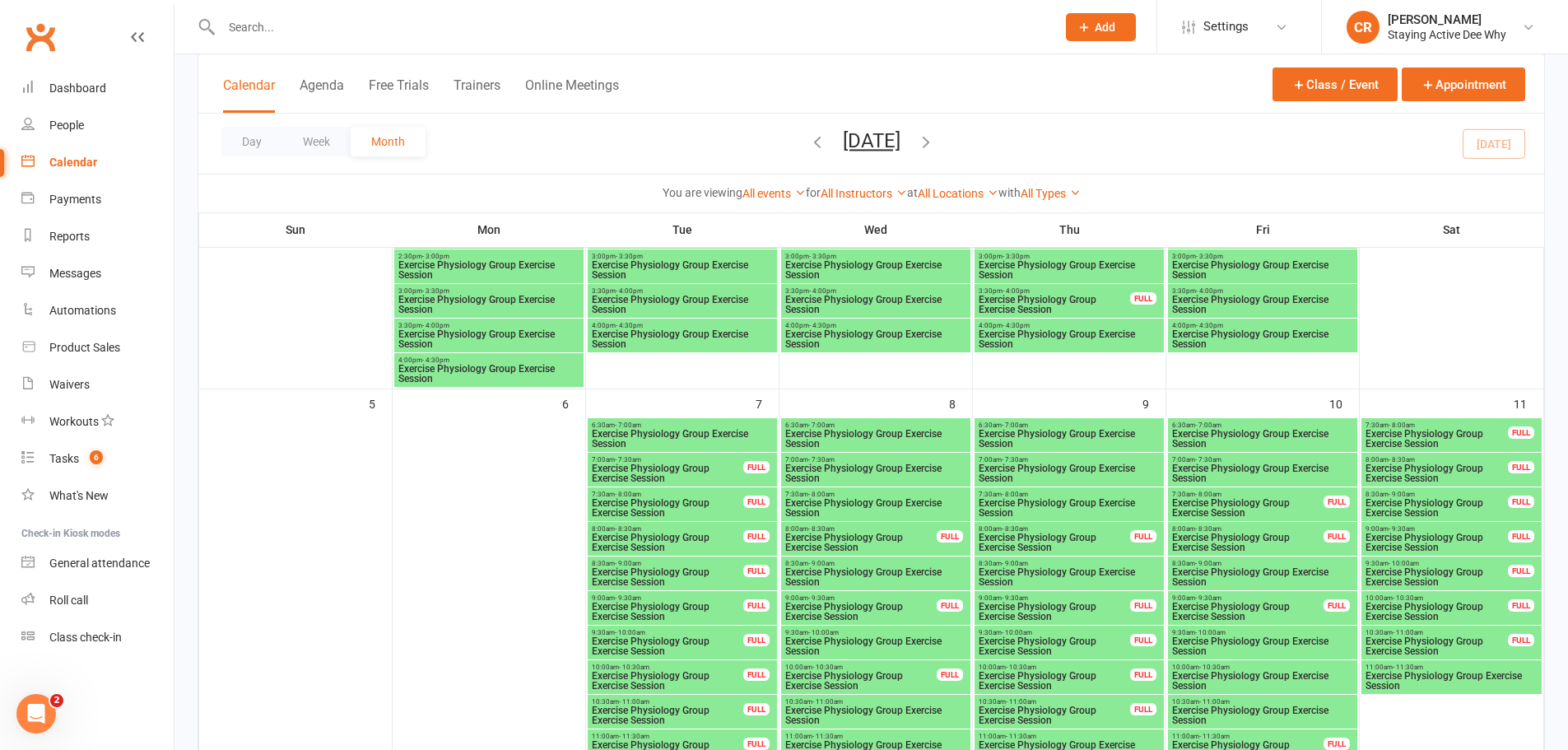
scroll to position [2094, 0]
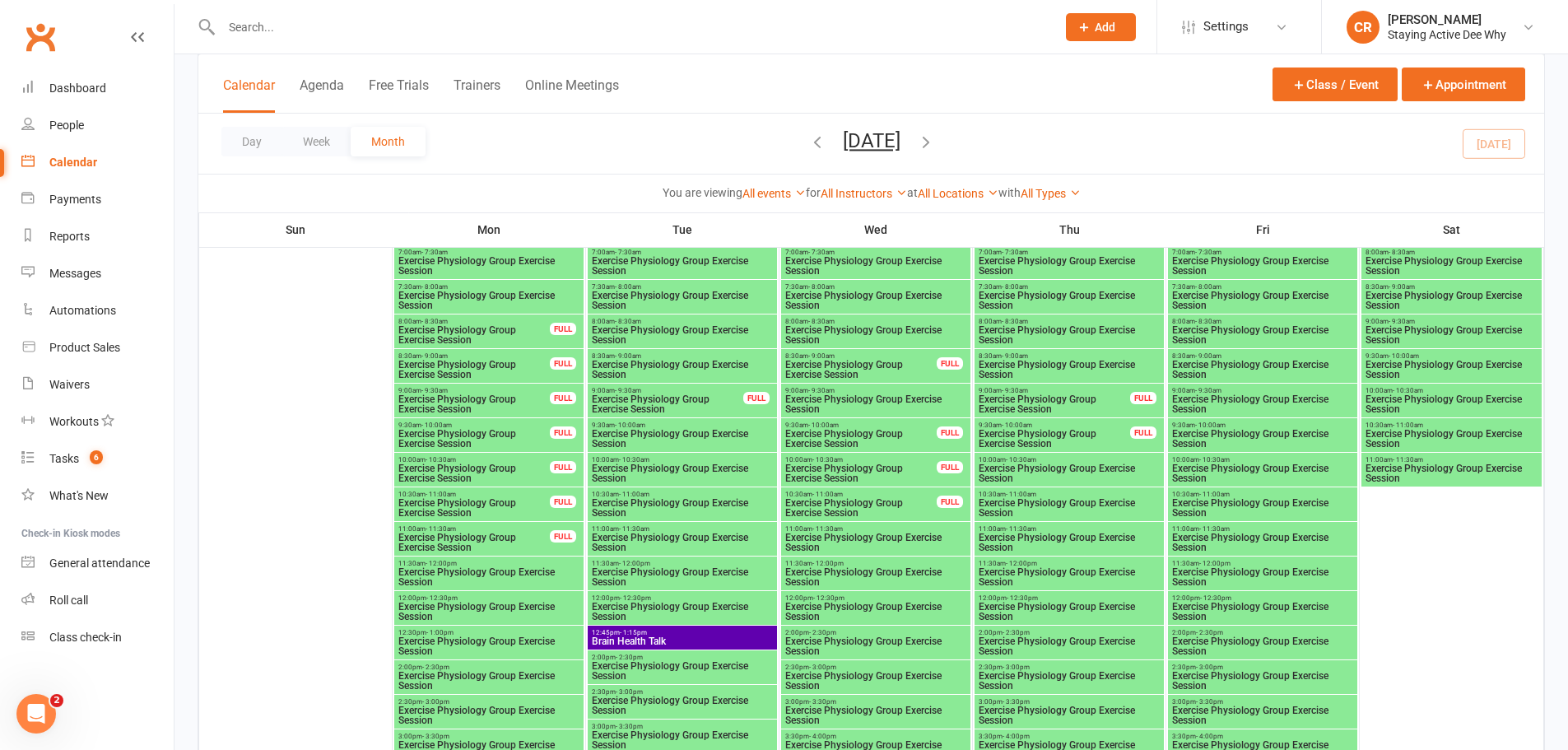
click at [673, 639] on span "Brain Health Talk" at bounding box center [682, 642] width 183 height 10
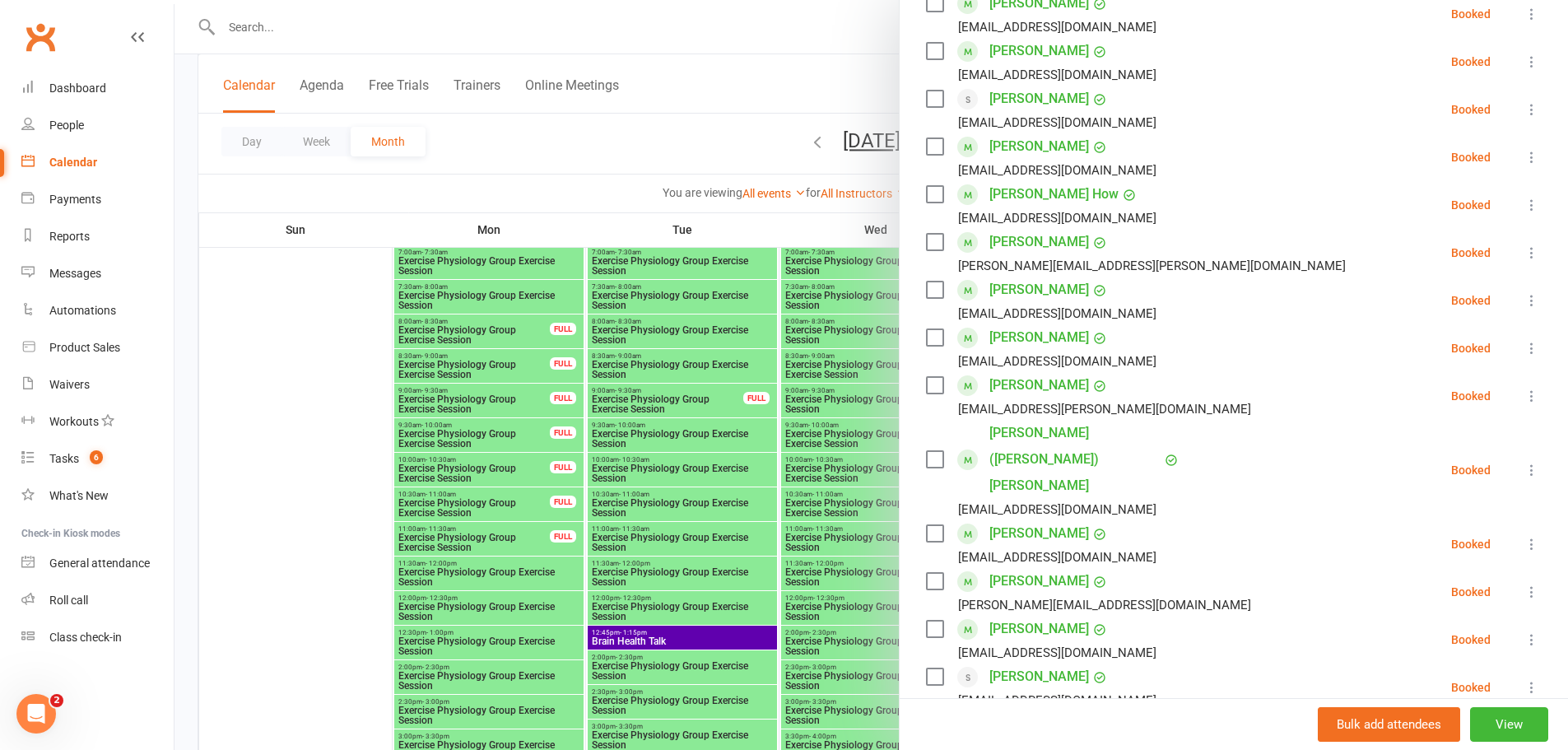
scroll to position [765, 0]
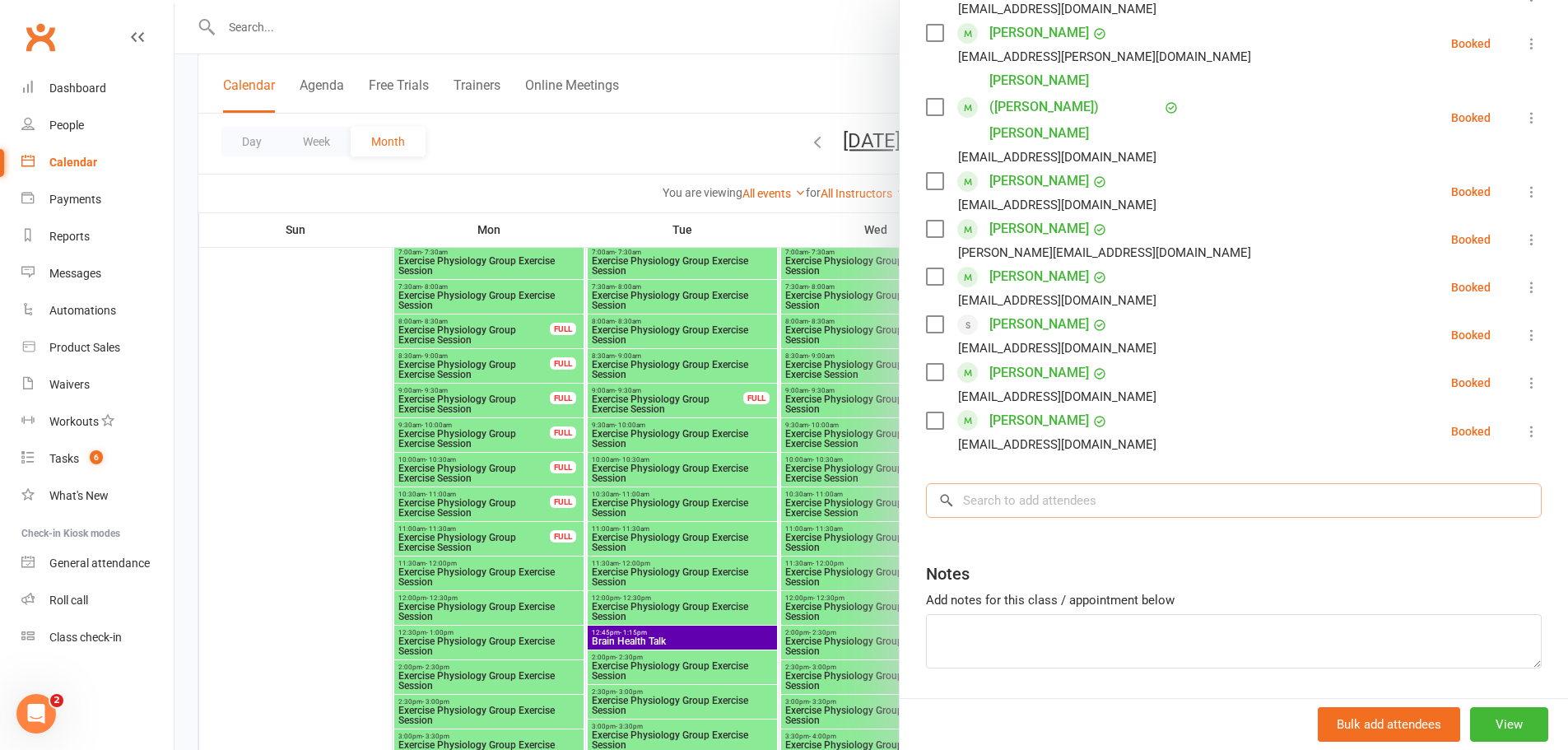
click at [1019, 483] on input "search" at bounding box center [1234, 501] width 616 height 34
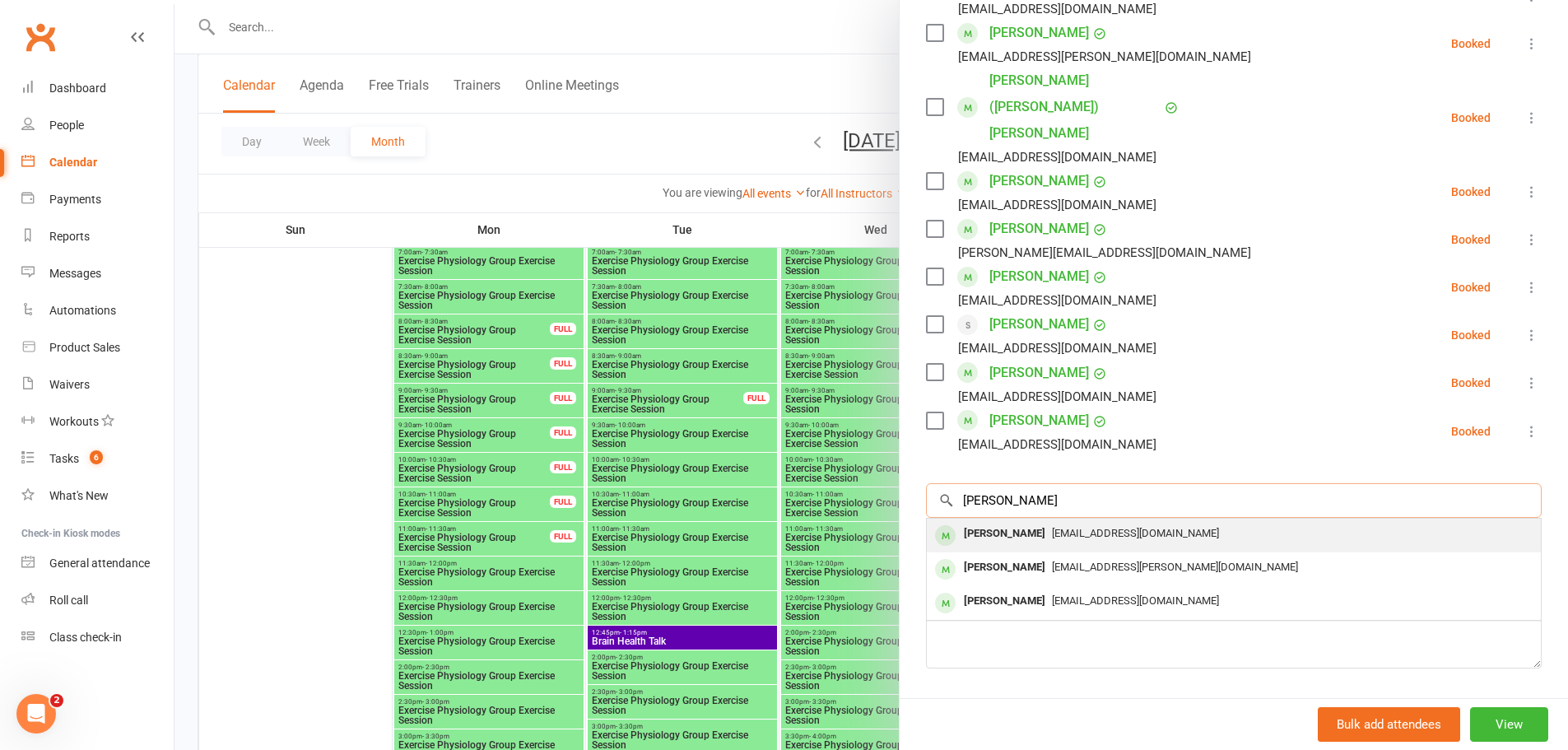
type input "genice"
click at [1020, 522] on div "Genice Selaimen da Silva" at bounding box center [1004, 534] width 94 height 24
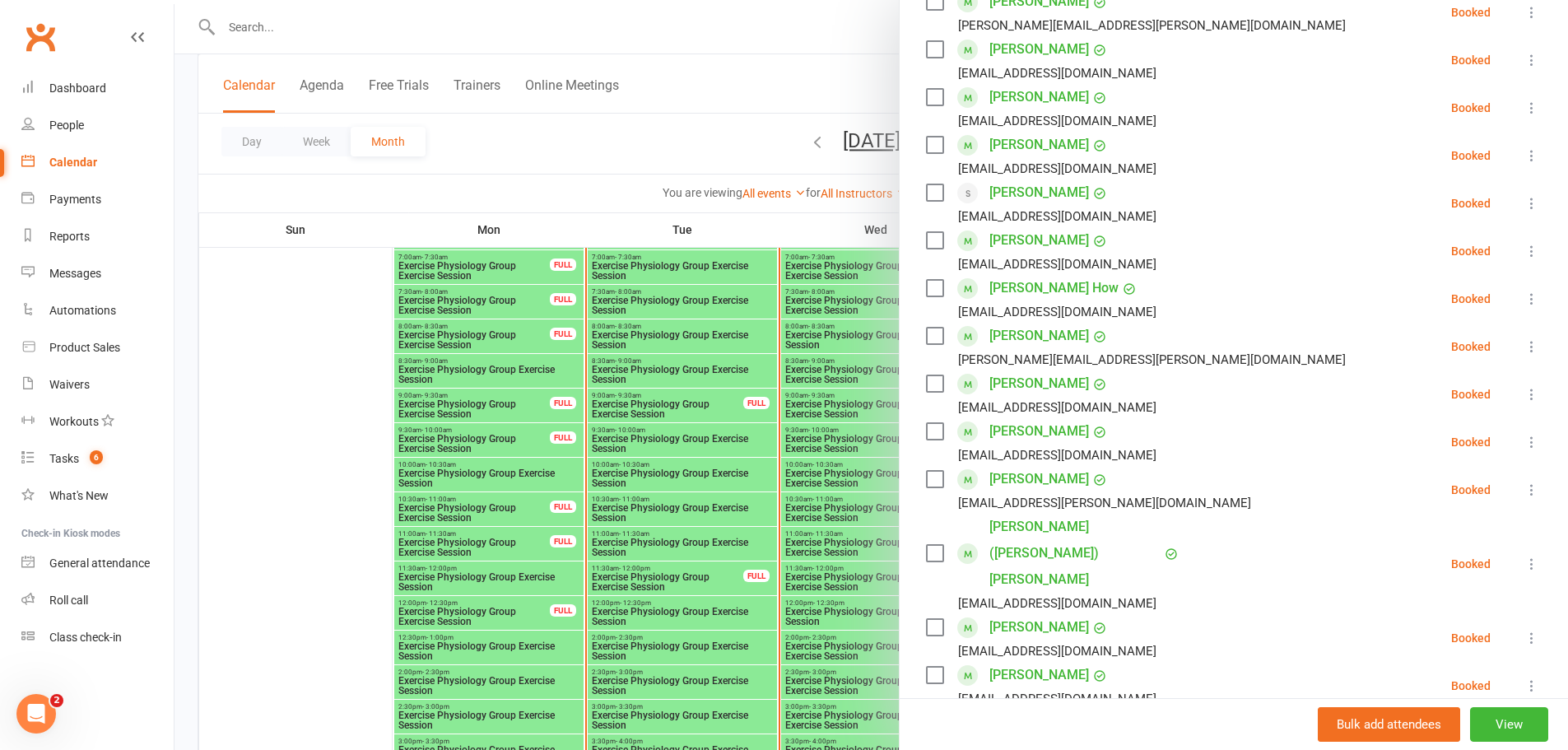
scroll to position [0, 0]
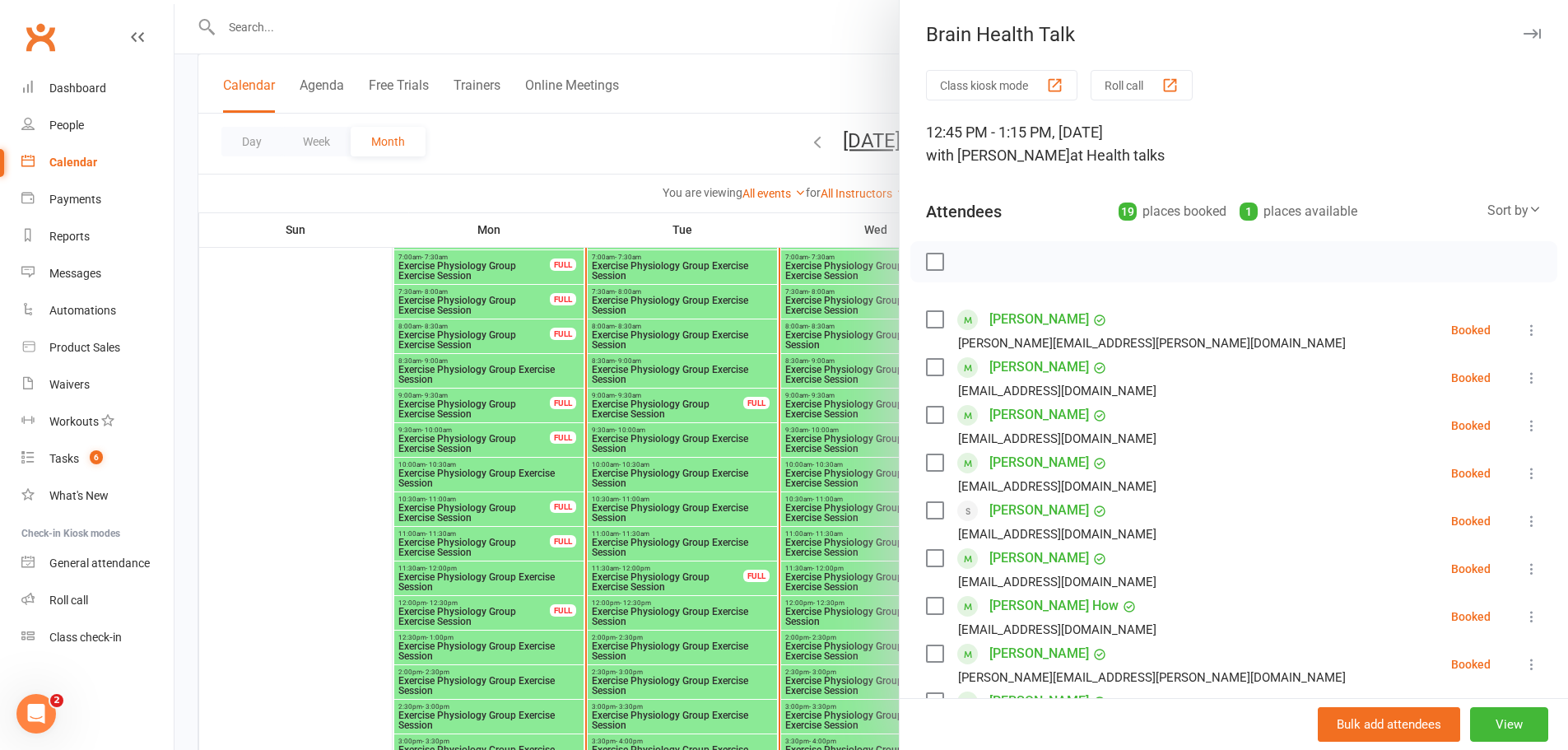
click at [1523, 34] on icon "button" at bounding box center [1532, 34] width 17 height 10
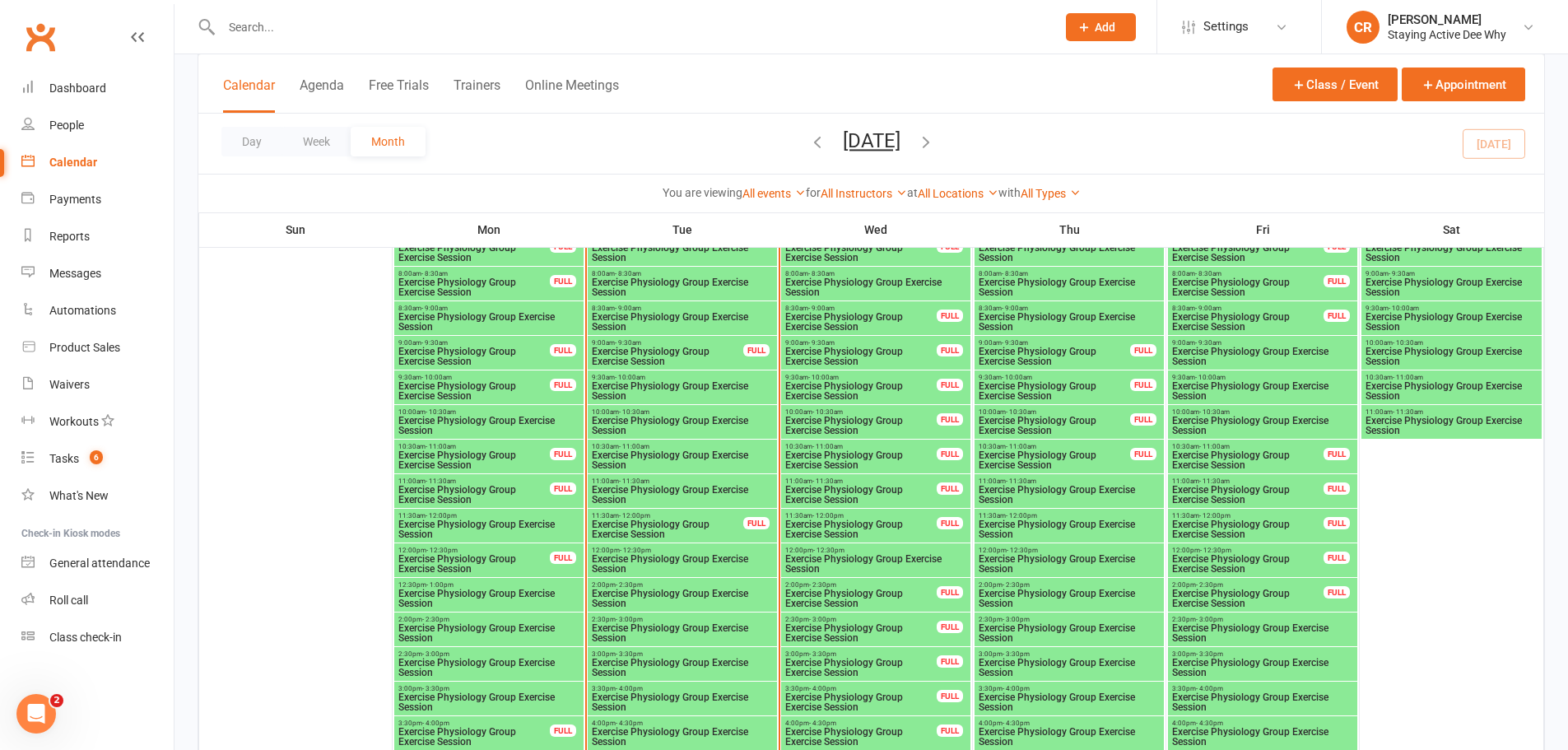
scroll to position [1518, 0]
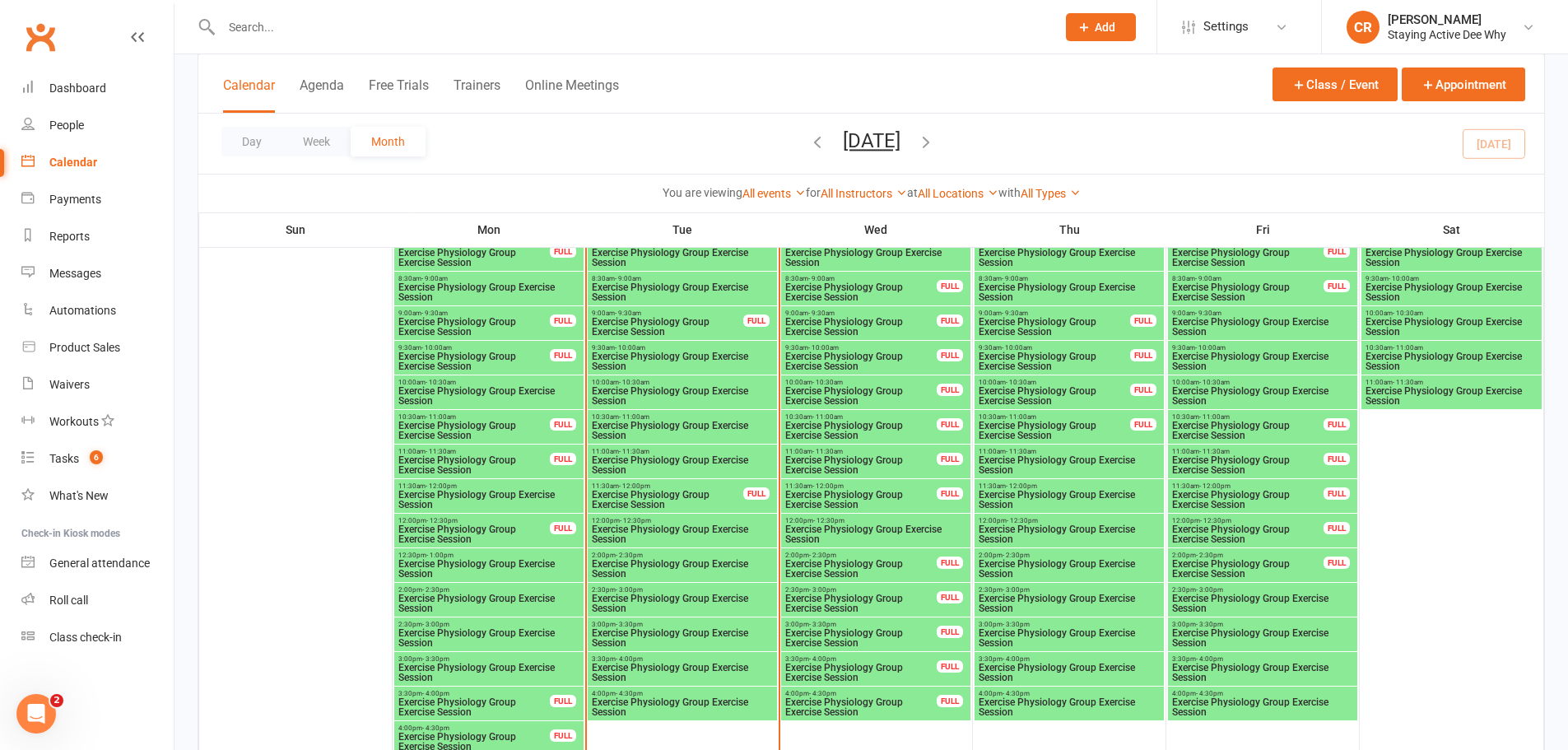
click at [248, 35] on input "text" at bounding box center [631, 27] width 829 height 23
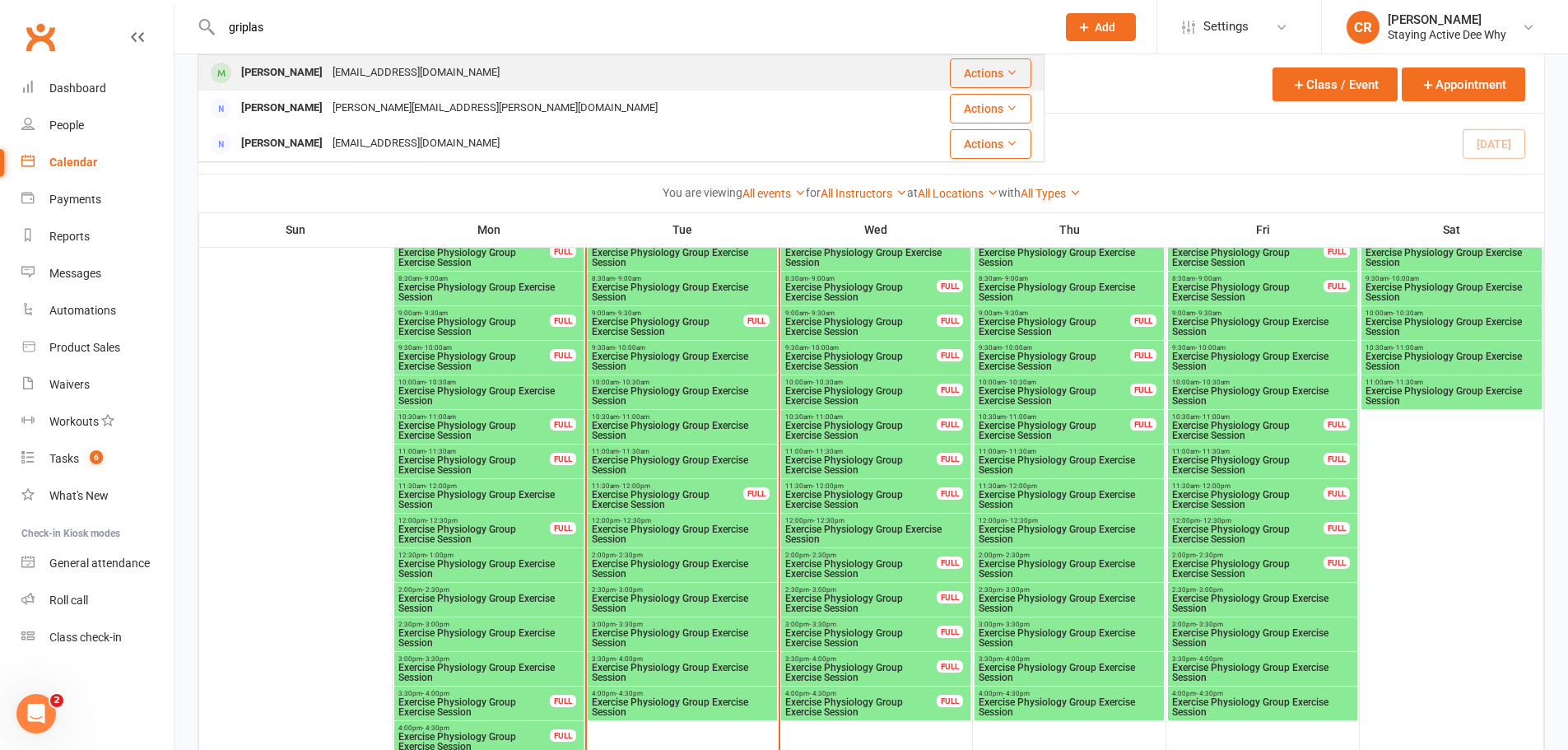
type input "griplas"
click at [284, 82] on div "Roland Griplas" at bounding box center [282, 73] width 92 height 24
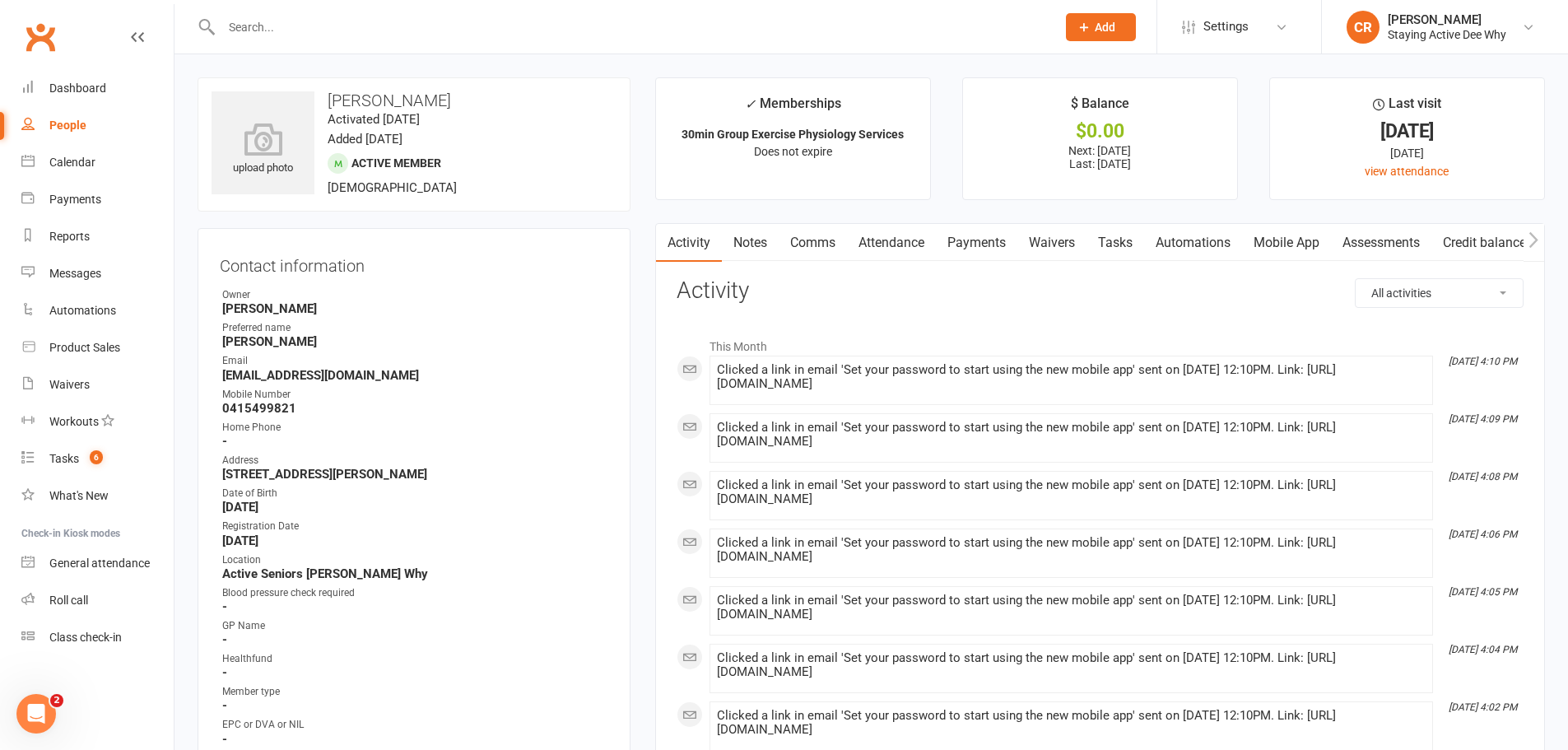
click at [758, 244] on link "Notes" at bounding box center [751, 243] width 57 height 38
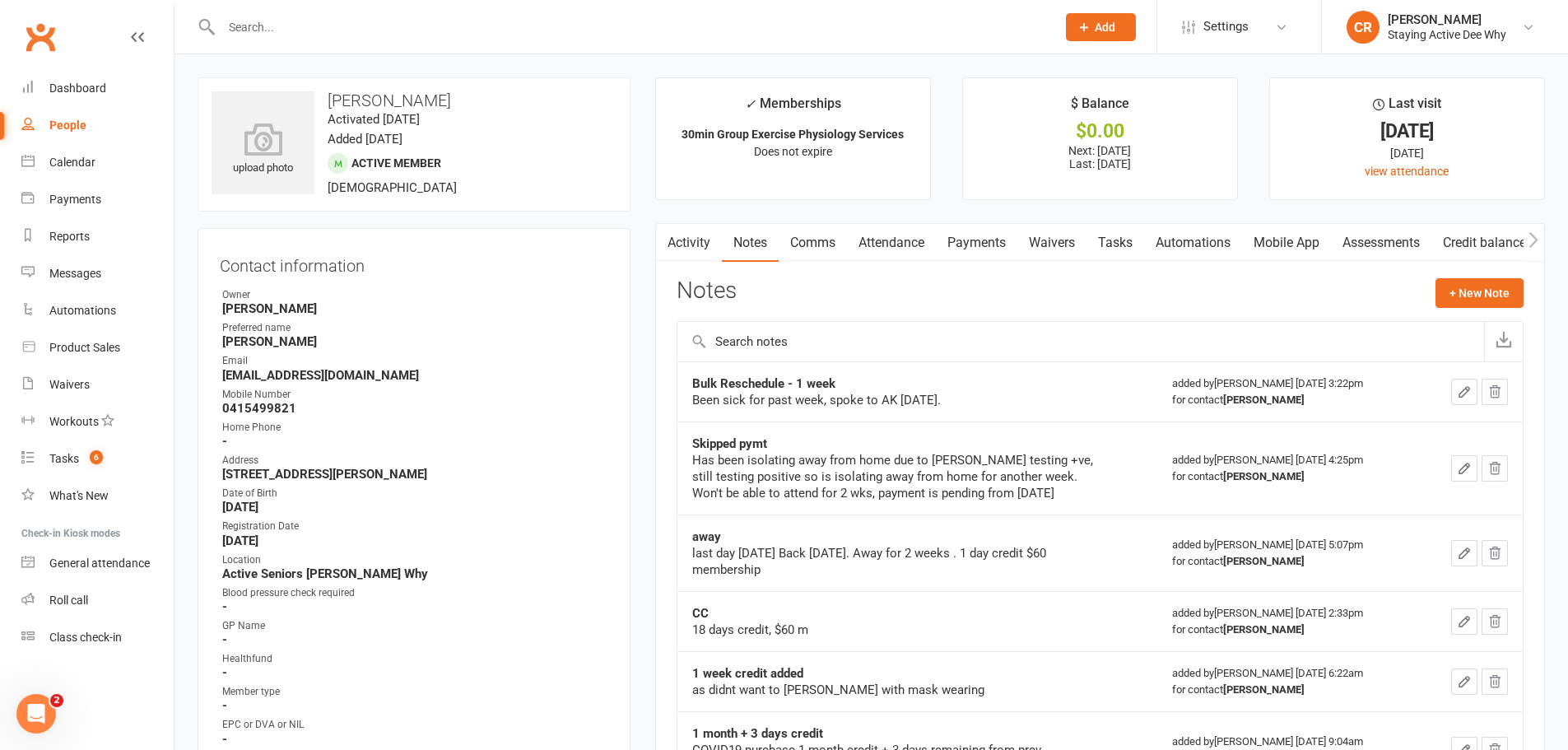
click at [1265, 240] on link "Mobile App" at bounding box center [1287, 243] width 89 height 38
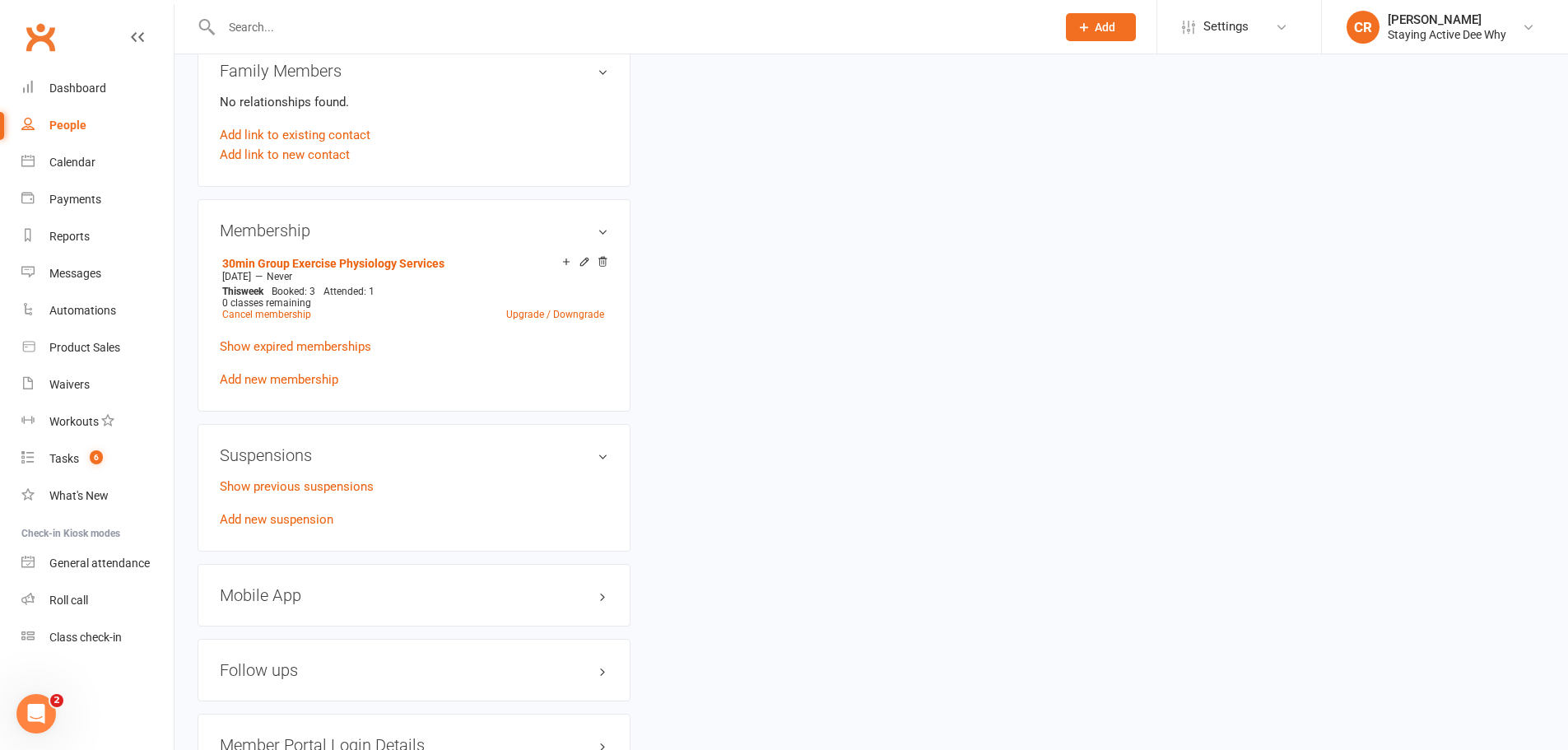
scroll to position [1153, 0]
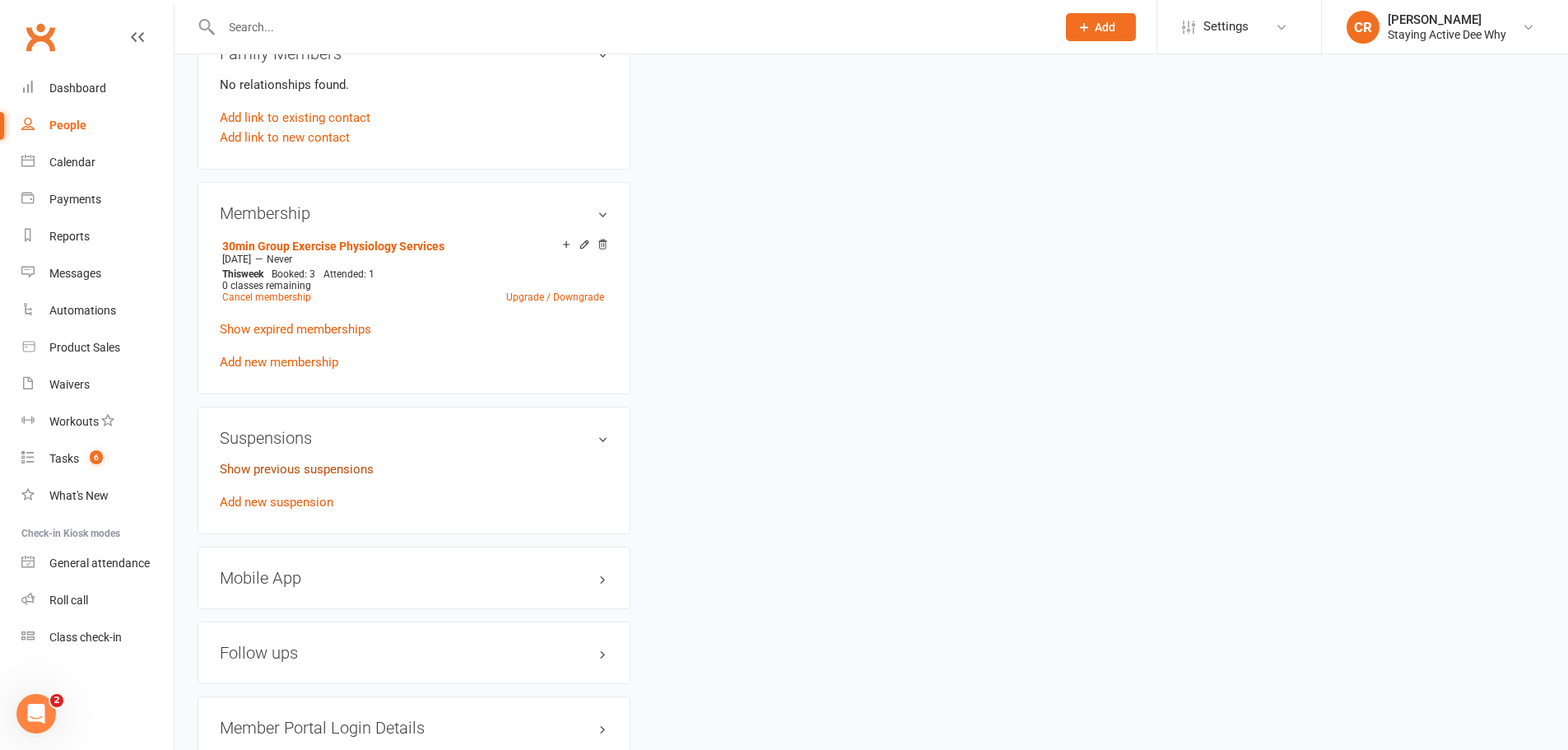
click at [354, 471] on link "Show previous suspensions" at bounding box center [297, 469] width 154 height 15
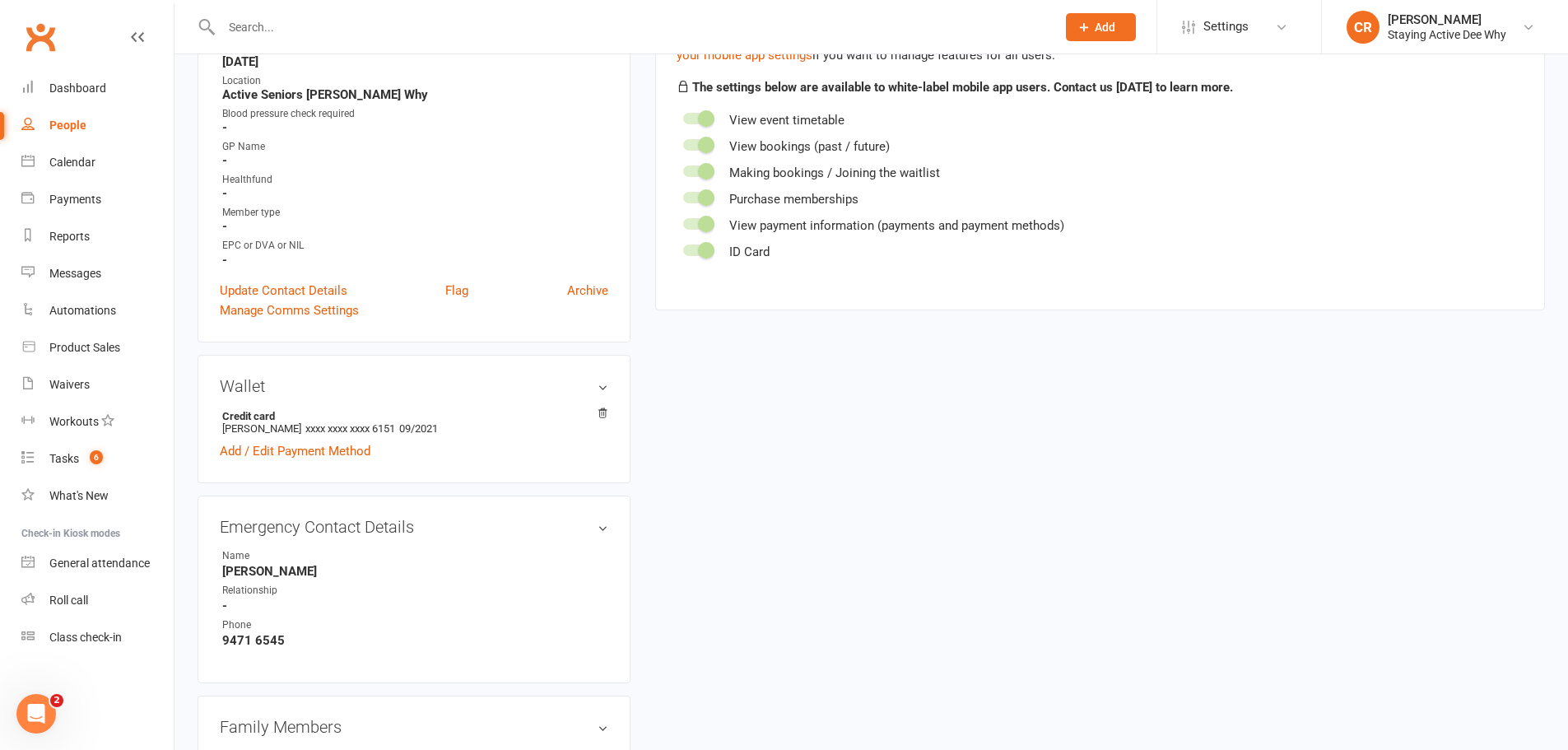
scroll to position [0, 0]
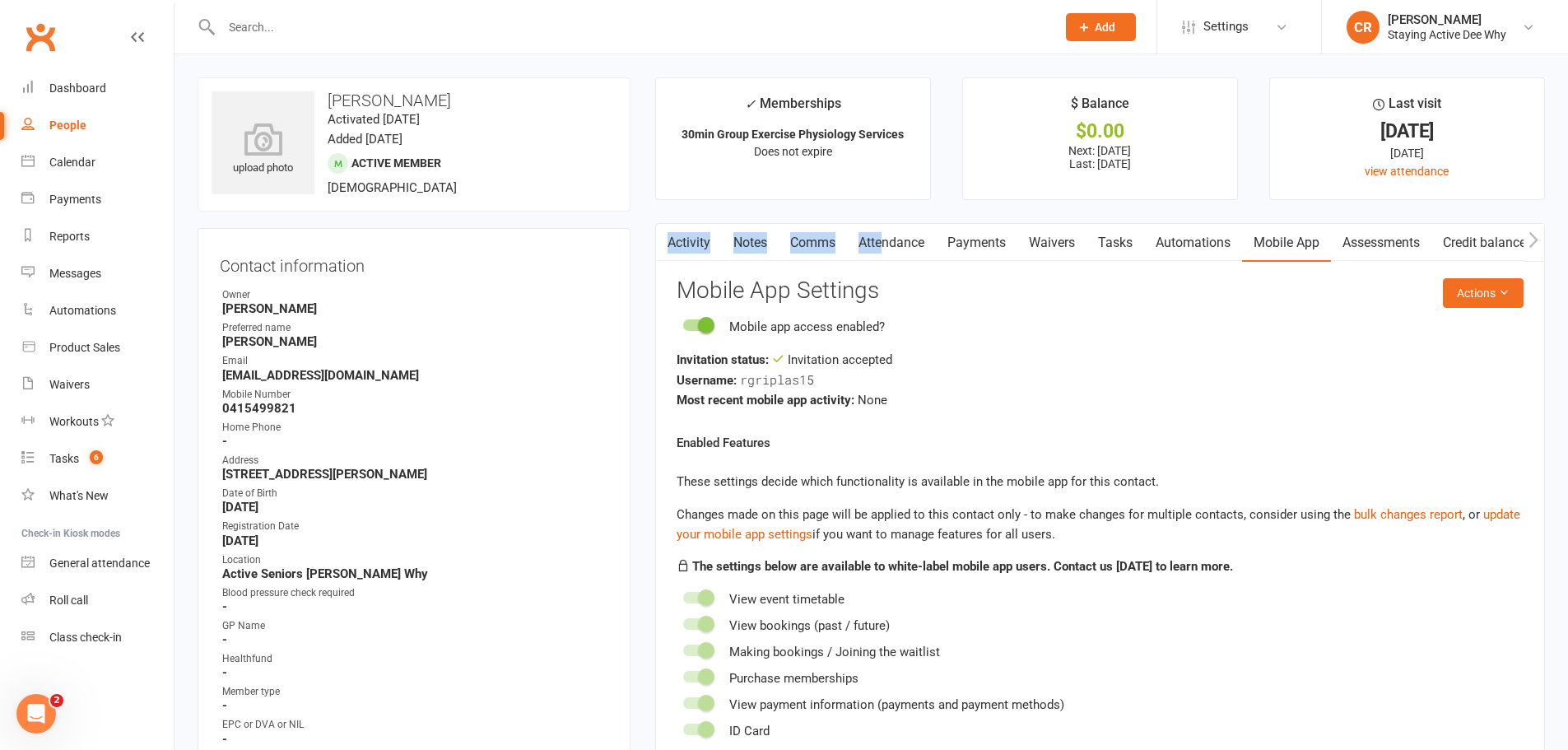
click at [889, 229] on div "Activity Notes Comms Attendance Payments Waivers Tasks Automations Mobile App A…" at bounding box center [1100, 506] width 890 height 566
click at [911, 242] on link "Attendance" at bounding box center [892, 243] width 89 height 38
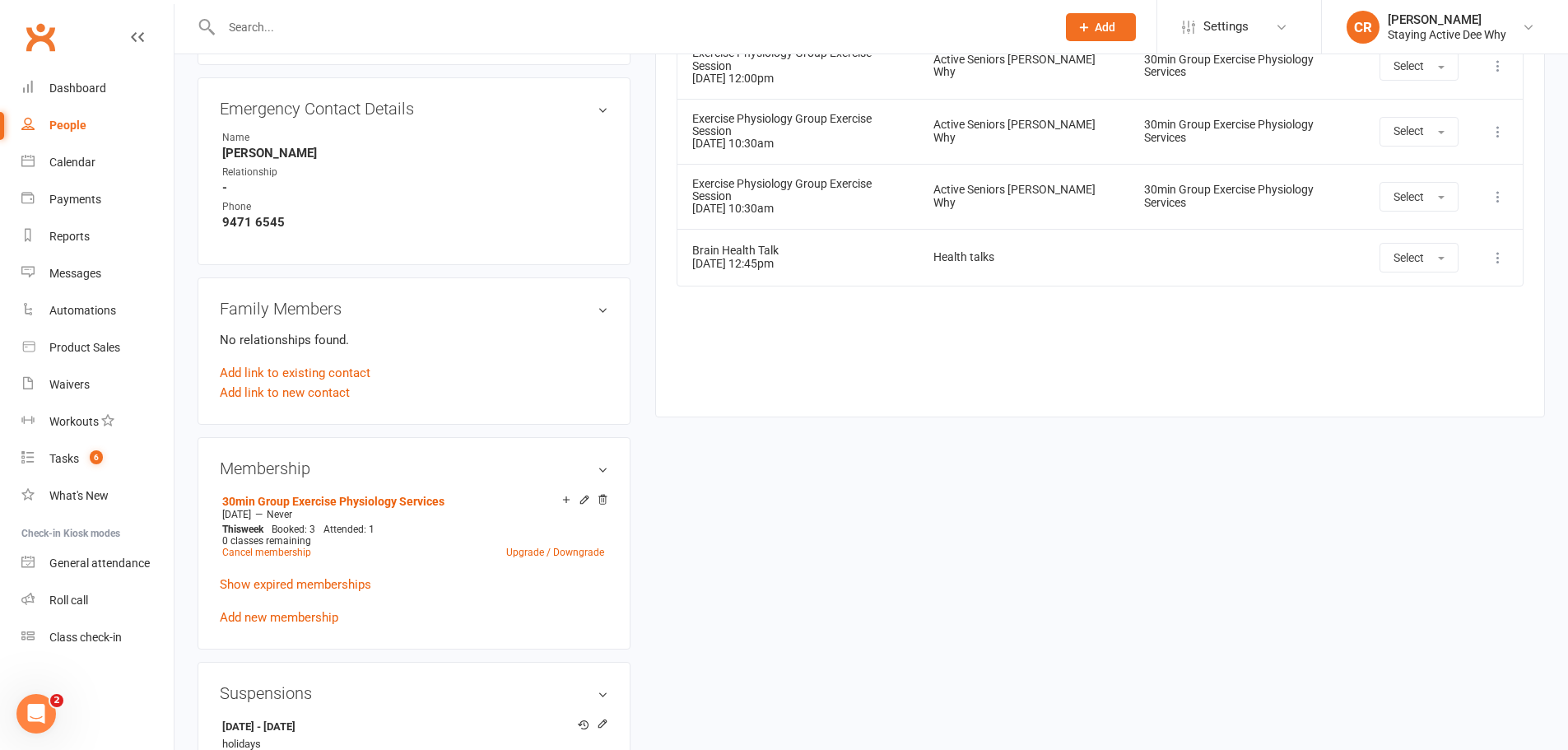
scroll to position [1071, 0]
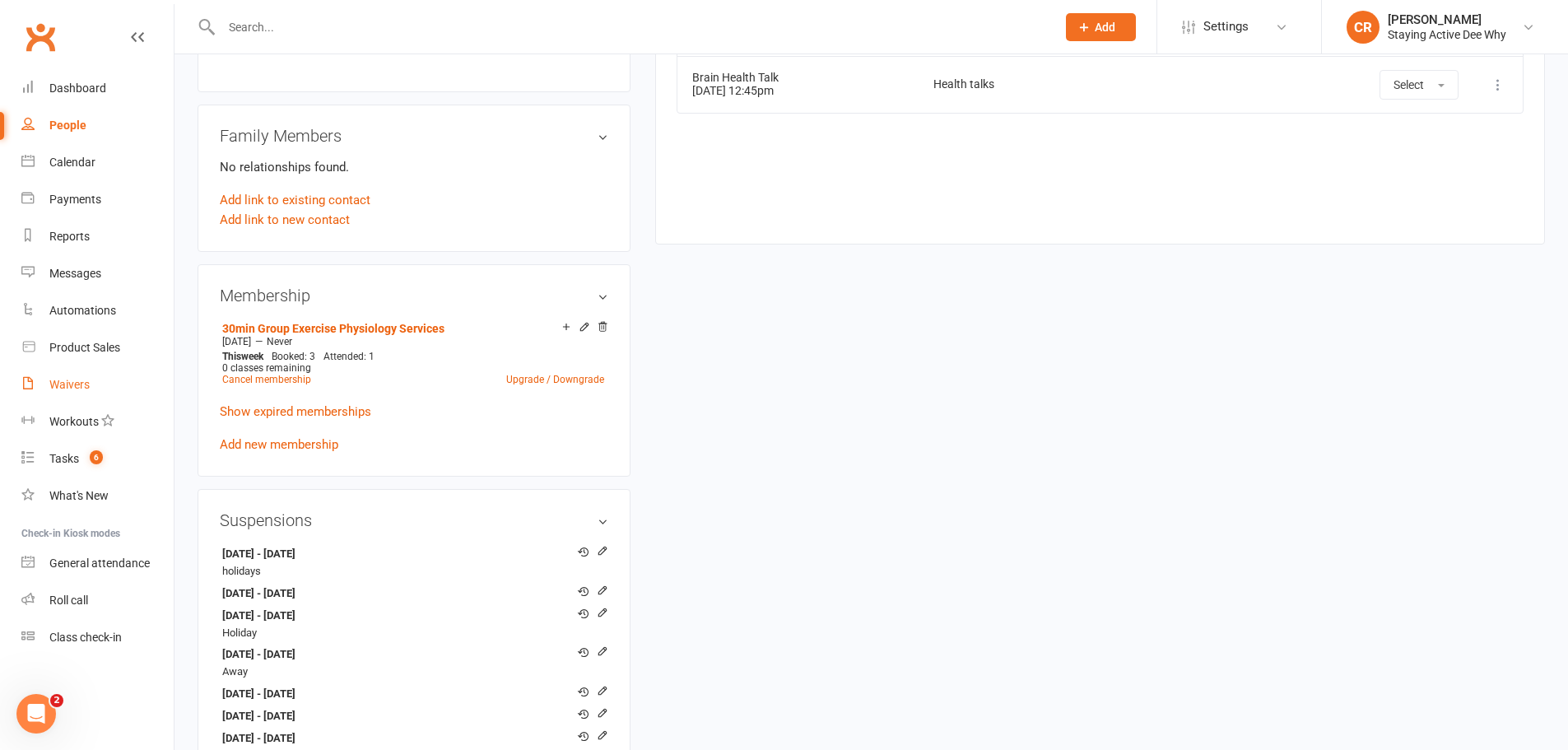
click at [73, 373] on link "Waivers" at bounding box center [98, 385] width 153 height 37
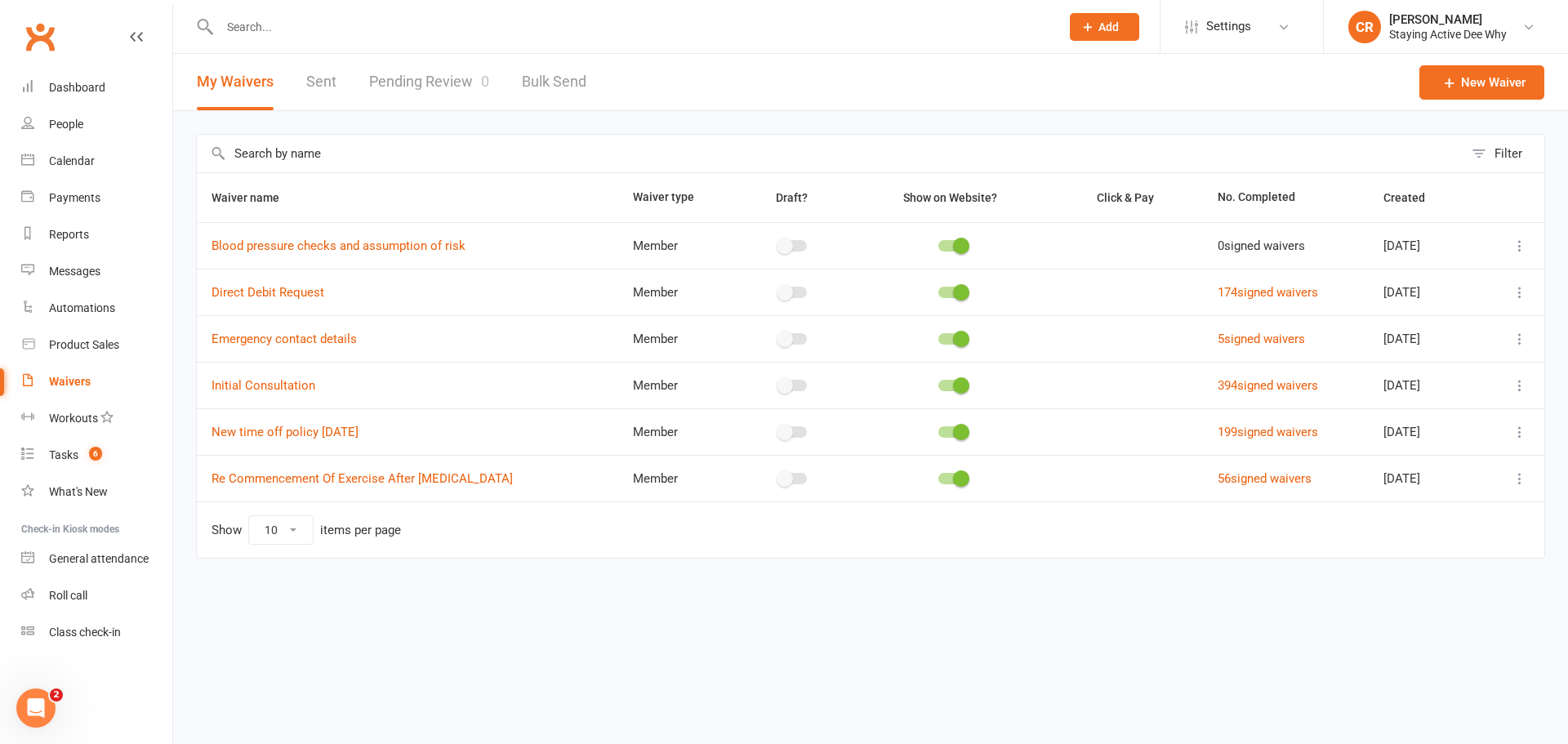
click at [437, 78] on link "Pending Review 0" at bounding box center [428, 82] width 120 height 56
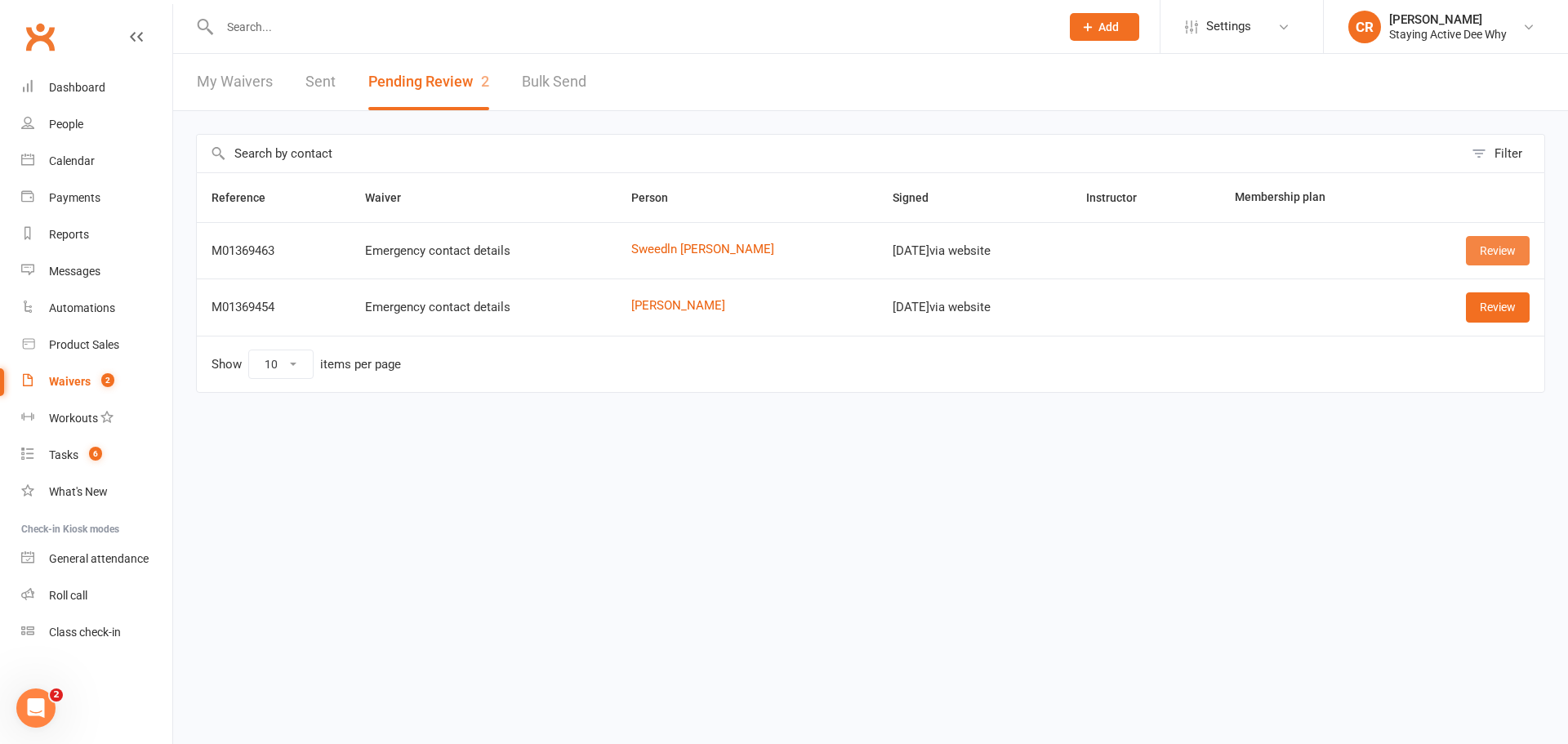
click at [1498, 247] on link "Review" at bounding box center [1497, 251] width 64 height 30
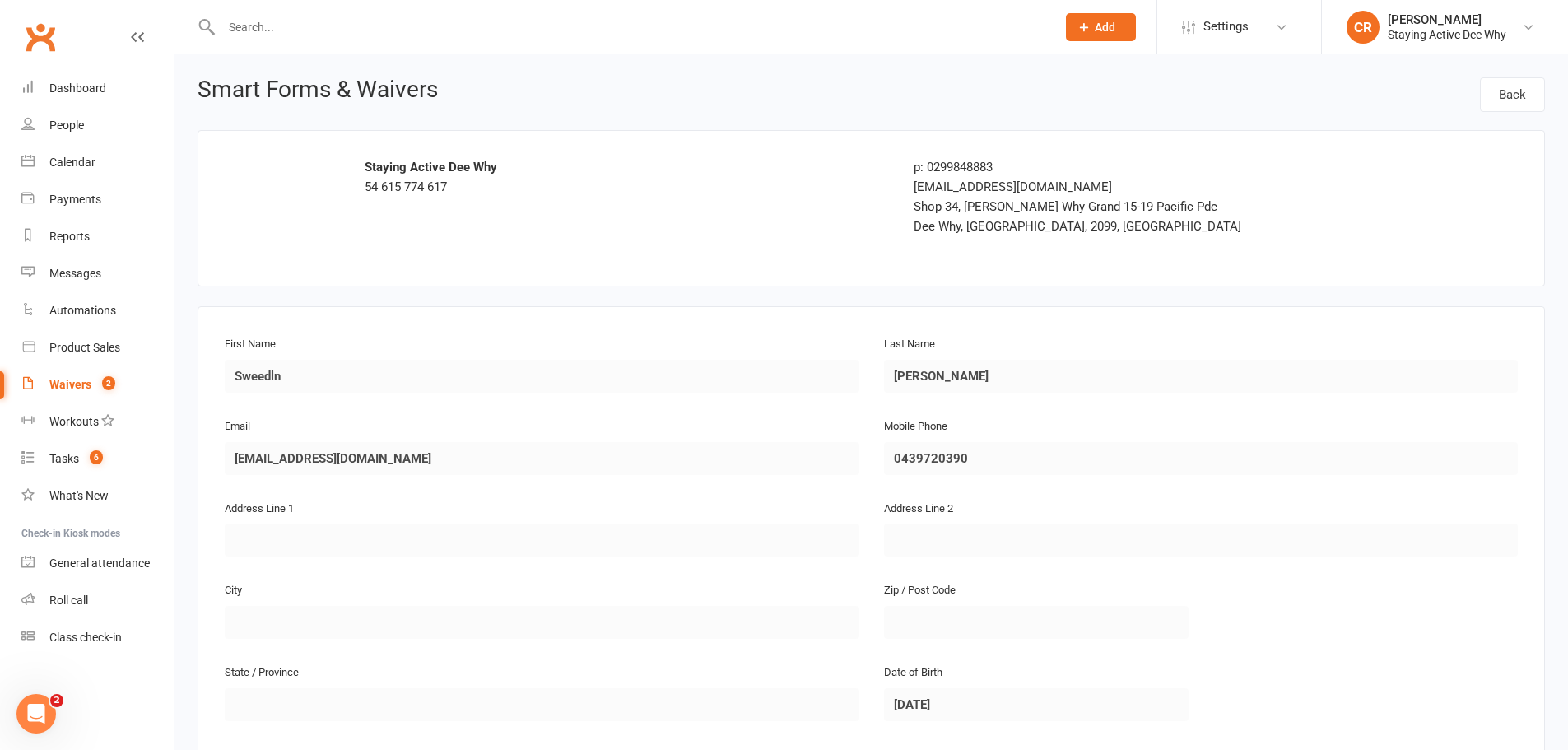
scroll to position [489, 0]
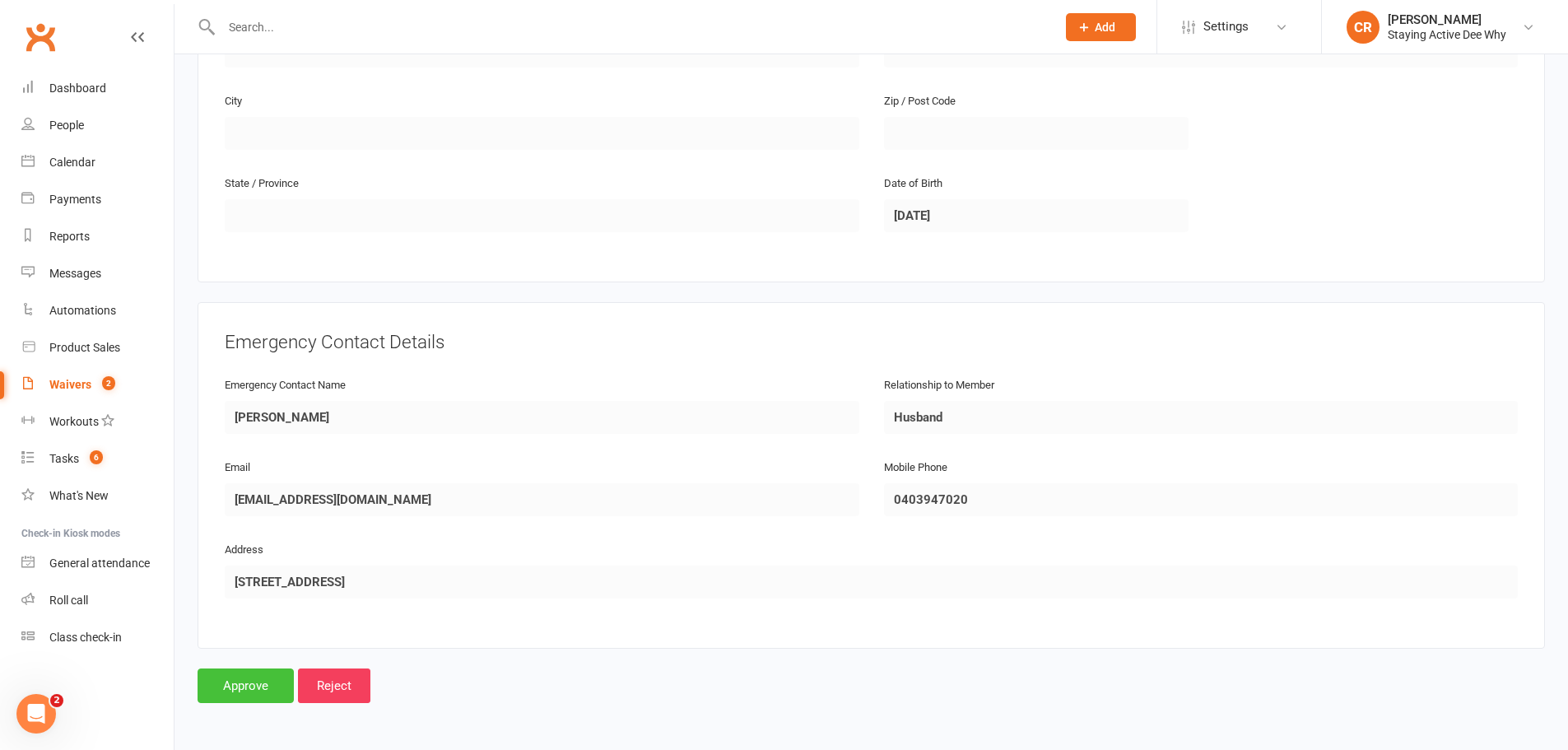
click at [230, 687] on input "Approve" at bounding box center [246, 686] width 96 height 34
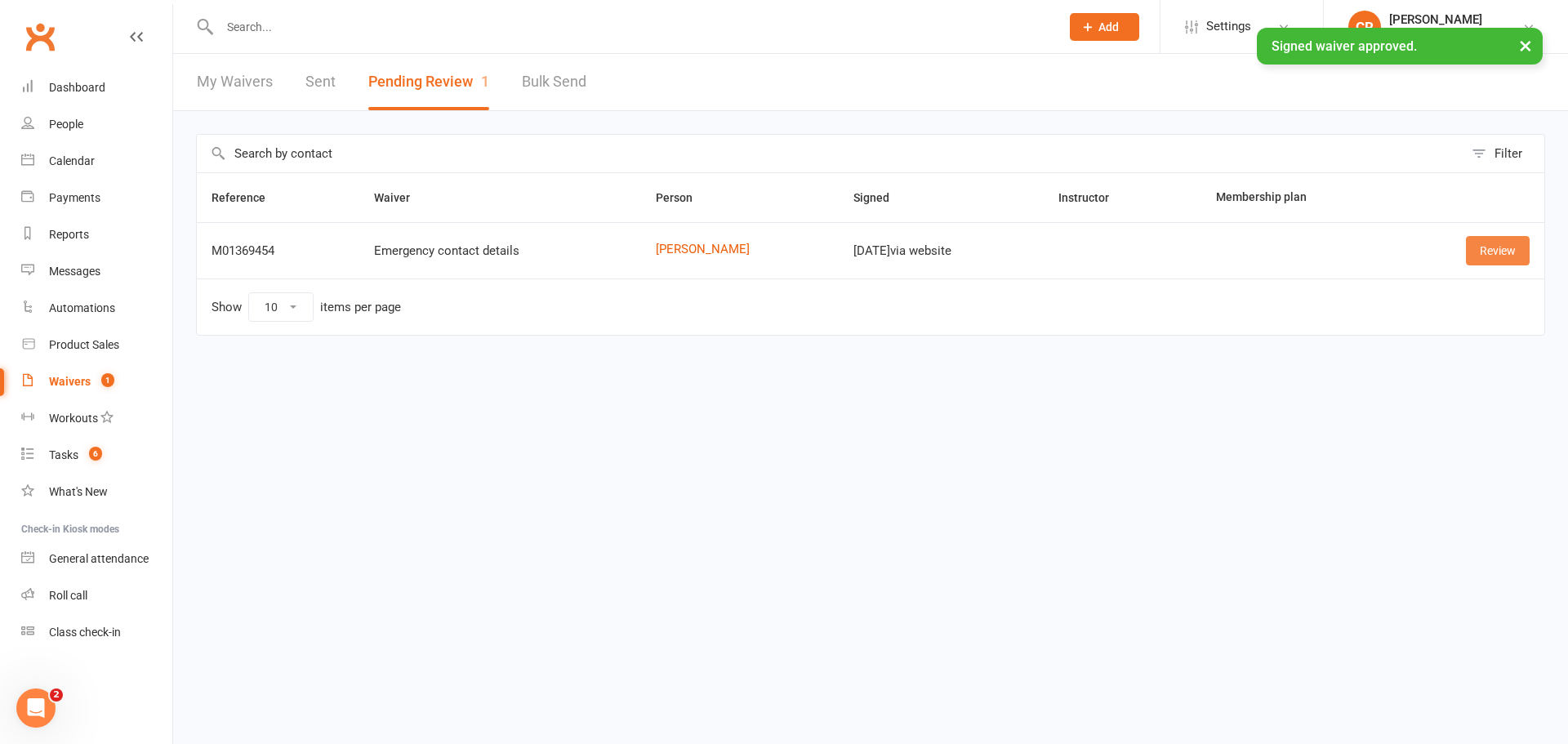
click at [1478, 249] on link "Review" at bounding box center [1497, 251] width 64 height 30
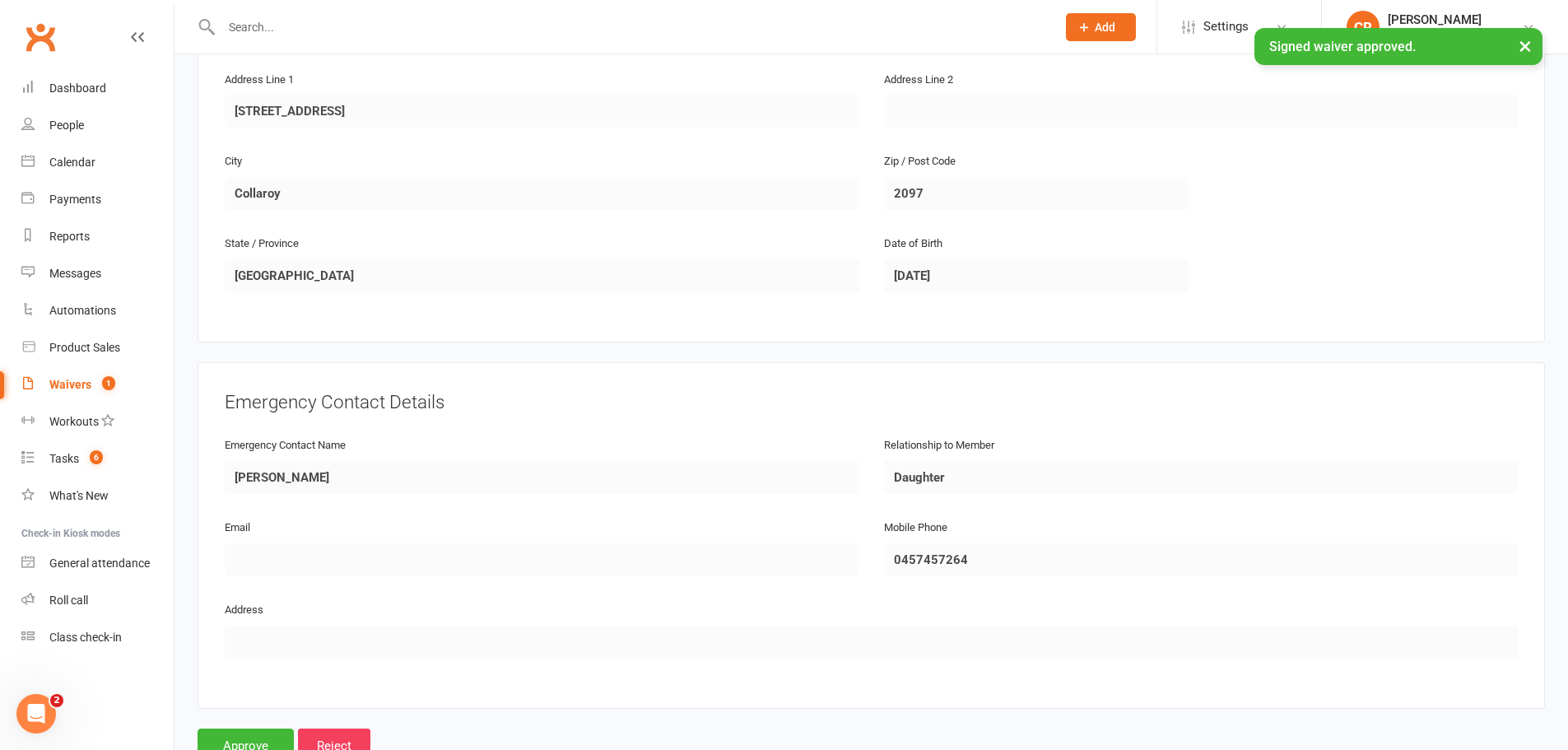
scroll to position [489, 0]
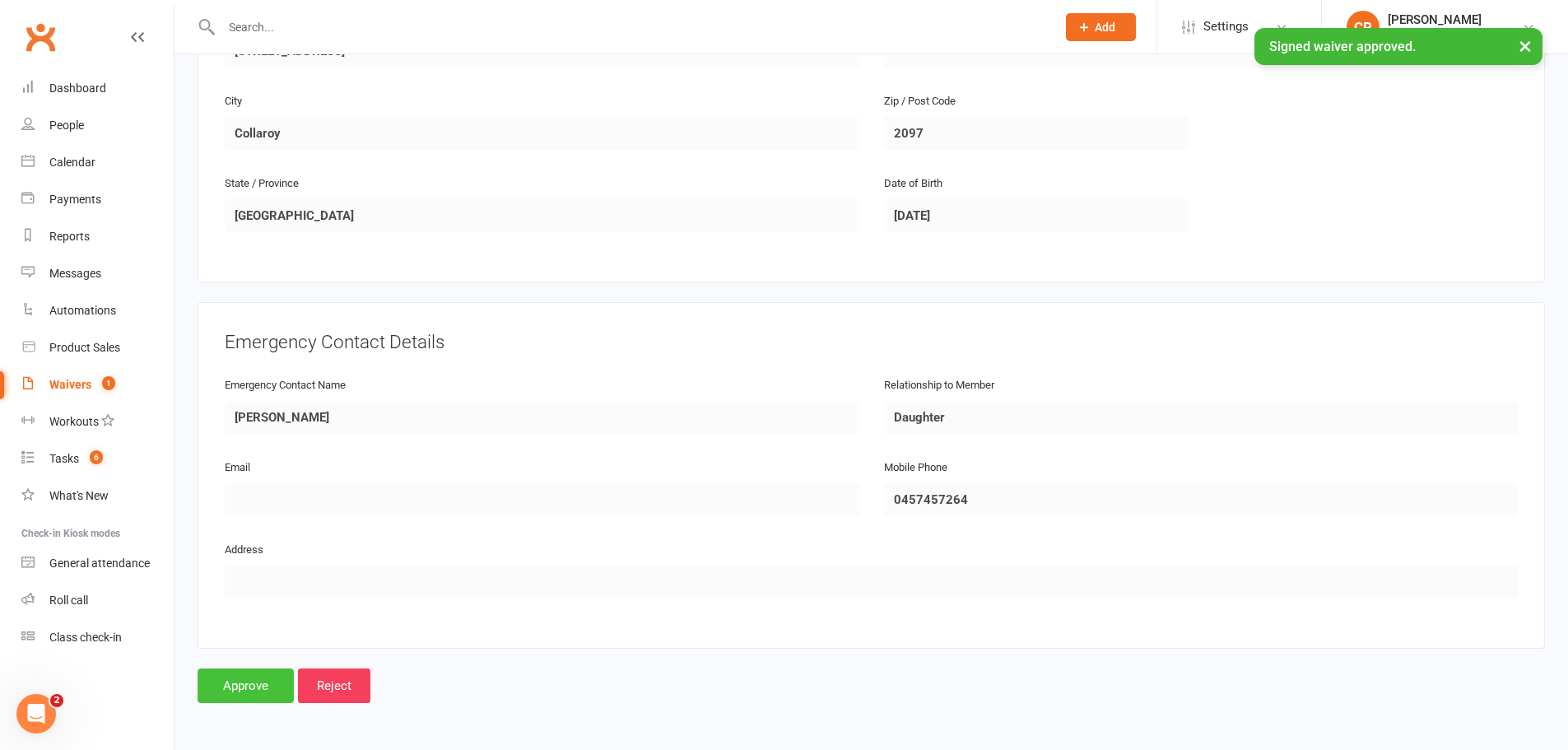
click at [242, 684] on input "Approve" at bounding box center [246, 686] width 96 height 34
